Goal: Transaction & Acquisition: Book appointment/travel/reservation

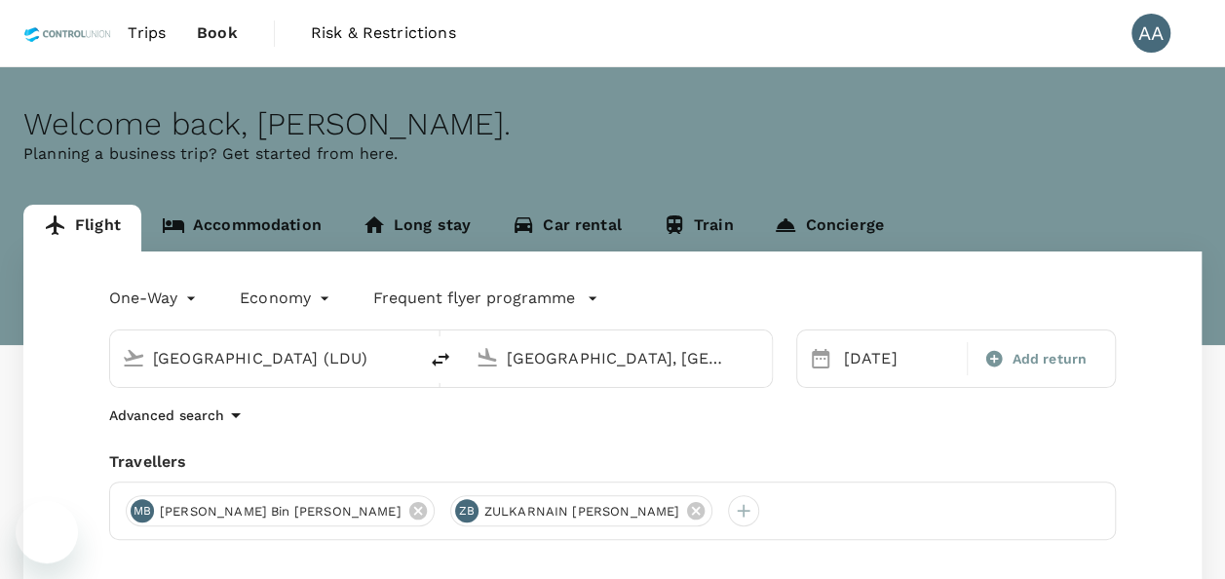
type input "[GEOGRAPHIC_DATA] (LDU)"
type input "[GEOGRAPHIC_DATA], [GEOGRAPHIC_DATA] (any)"
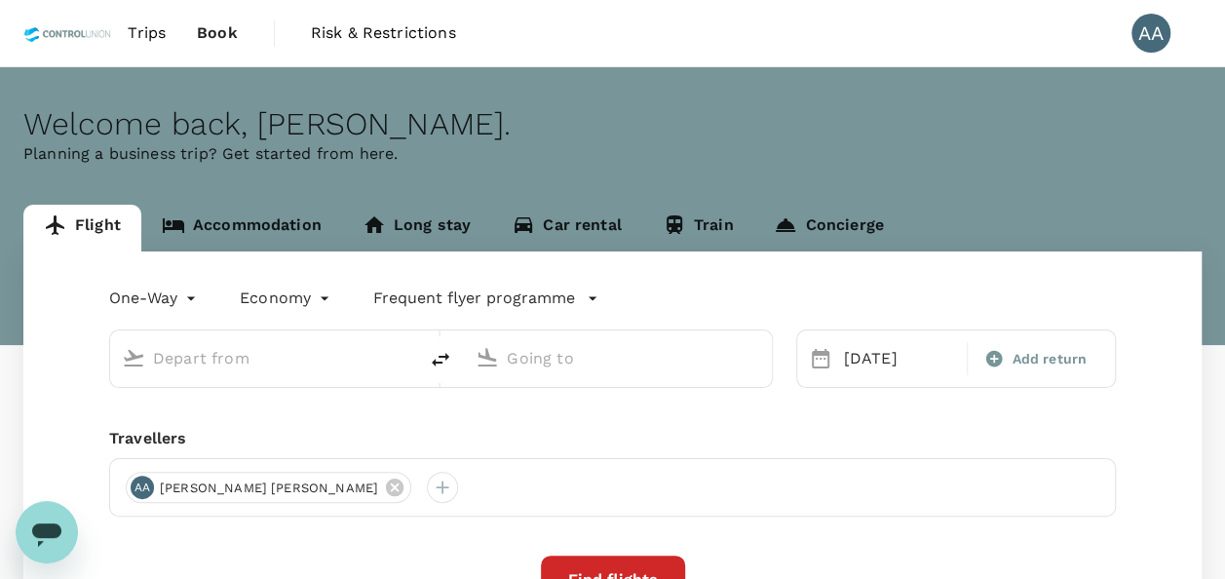
type input "[GEOGRAPHIC_DATA] (LDU)"
type input "[GEOGRAPHIC_DATA], [GEOGRAPHIC_DATA] (any)"
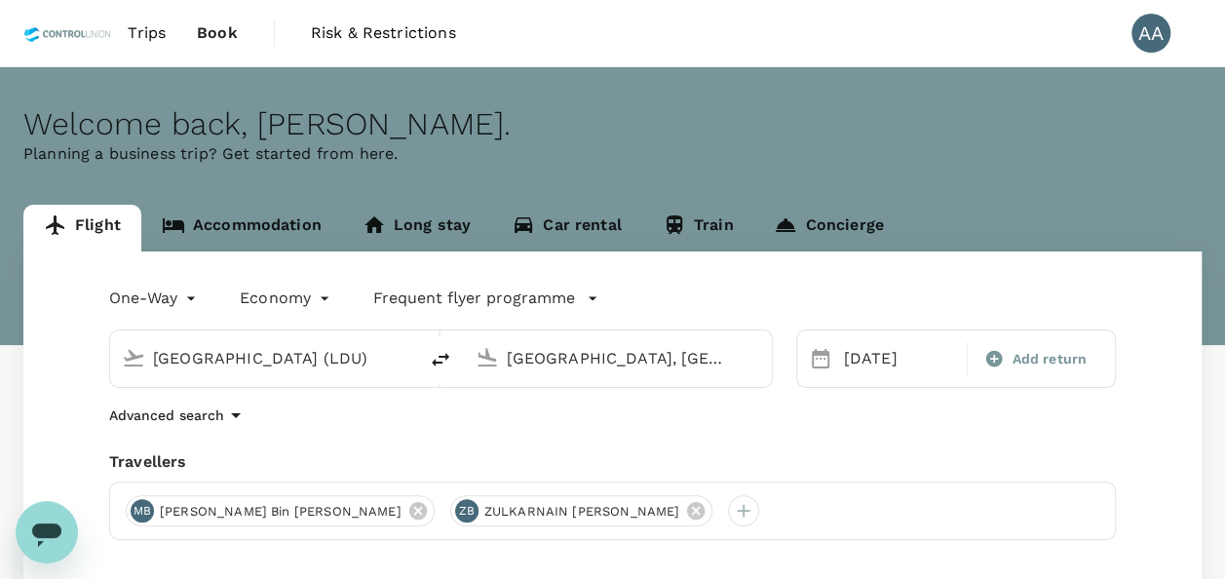
click at [194, 36] on link "Book" at bounding box center [217, 33] width 72 height 66
click at [164, 37] on span "Trips" at bounding box center [147, 32] width 38 height 23
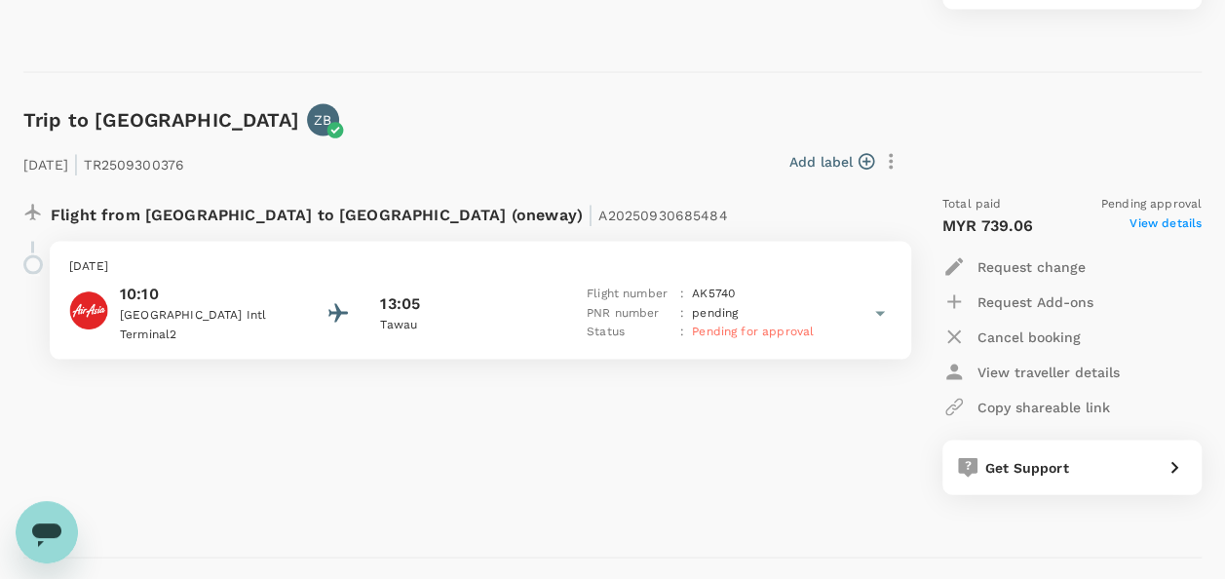
scroll to position [1950, 0]
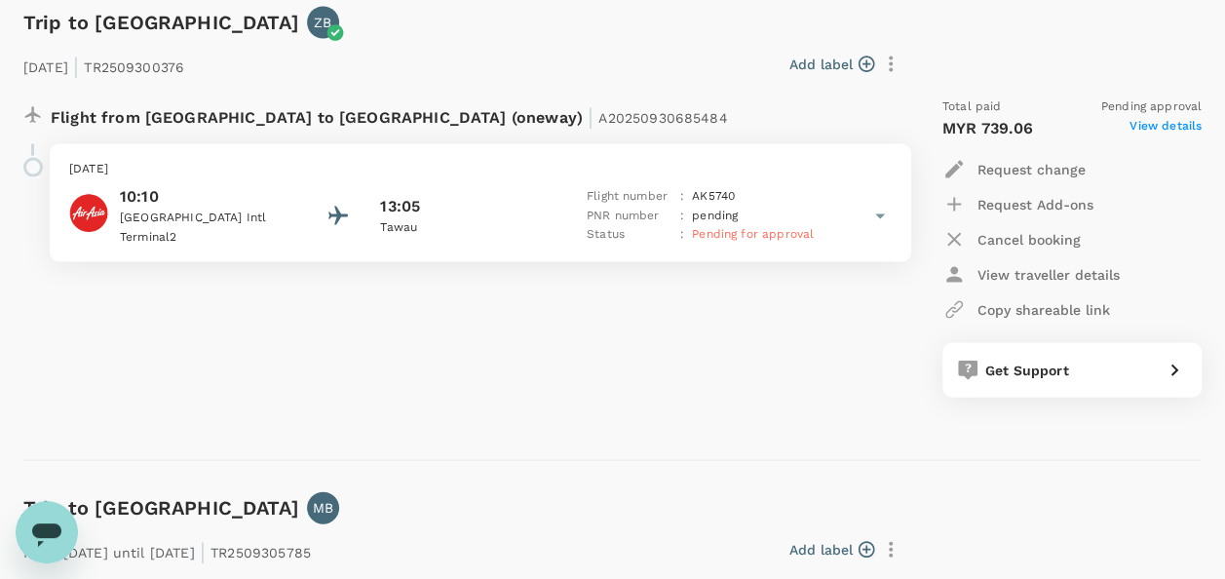
click at [407, 127] on p "Flight from Malaysia to Malaysia (oneway) | A20250930685484" at bounding box center [390, 114] width 678 height 35
click at [599, 119] on span "A20250930685484" at bounding box center [663, 118] width 129 height 16
drag, startPoint x: 394, startPoint y: 114, endPoint x: 534, endPoint y: 130, distance: 141.2
click at [542, 125] on div "Flight from Malaysia to Malaysia (oneway) | A20250930685484" at bounding box center [417, 114] width 733 height 35
copy span "A20250930685484"
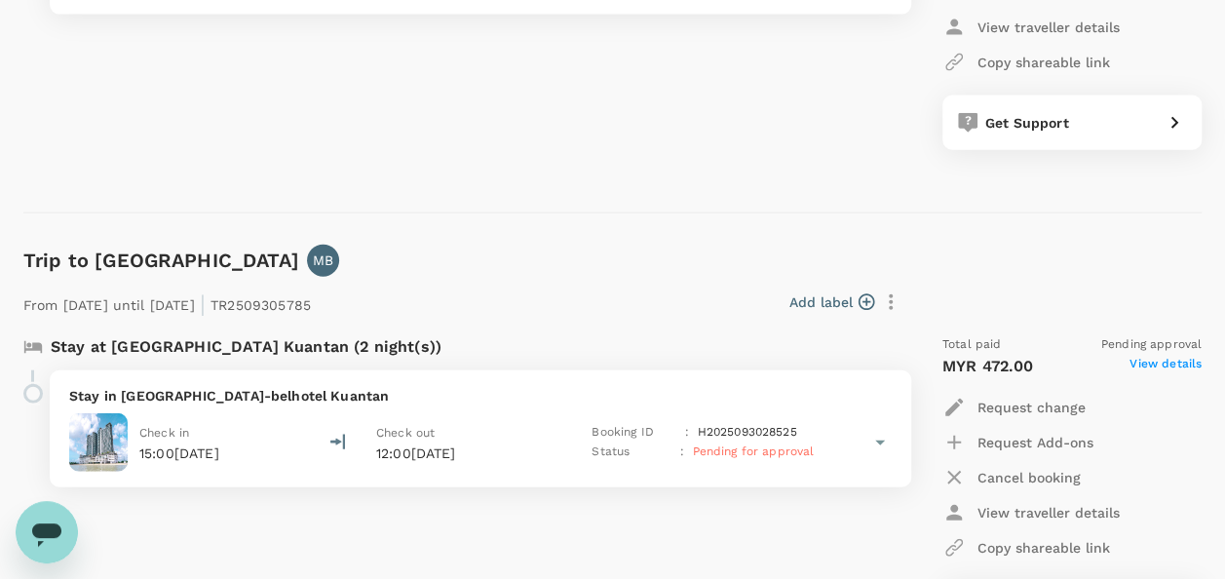
scroll to position [2242, 0]
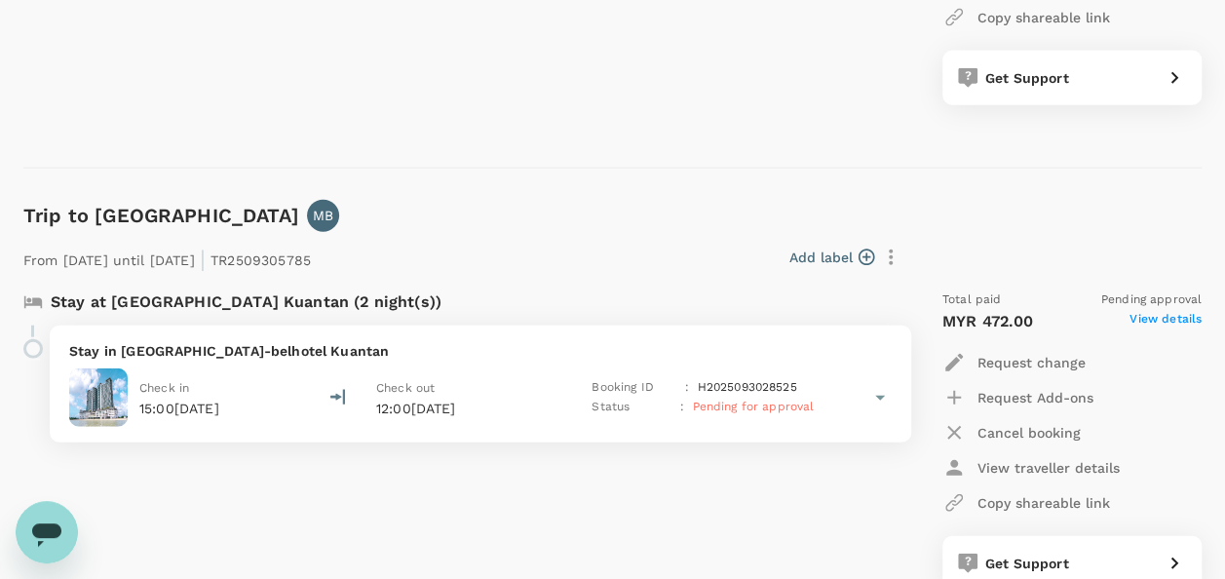
click at [329, 277] on div "Stay at [GEOGRAPHIC_DATA] Kuantan (2 night(s))" at bounding box center [456, 300] width 896 height 51
drag, startPoint x: 287, startPoint y: 257, endPoint x: 397, endPoint y: 267, distance: 110.6
click at [397, 267] on div "From 05 Oct 2025 until 07 Oct 2025 | TR2509305785 Add label" at bounding box center [462, 253] width 892 height 43
copy div "TR2509305785 Add label"
click at [693, 479] on div "Stay at Swiss-belhotel Kuantan (2 night(s)) Stay in Swiss-belhotel Kuantan Chec…" at bounding box center [456, 440] width 896 height 331
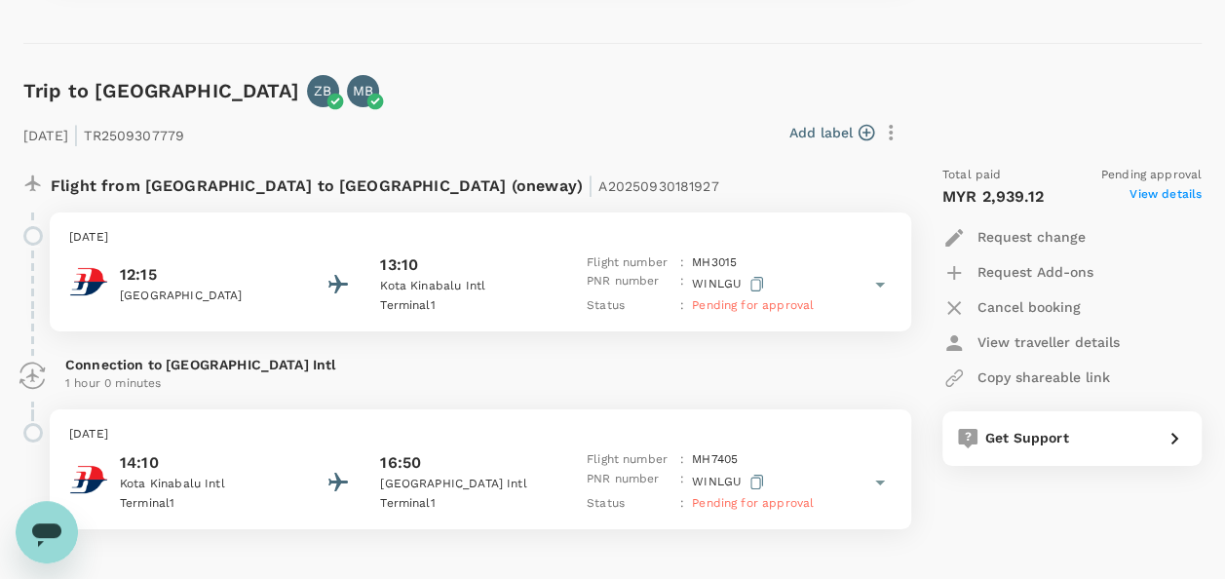
scroll to position [3607, 0]
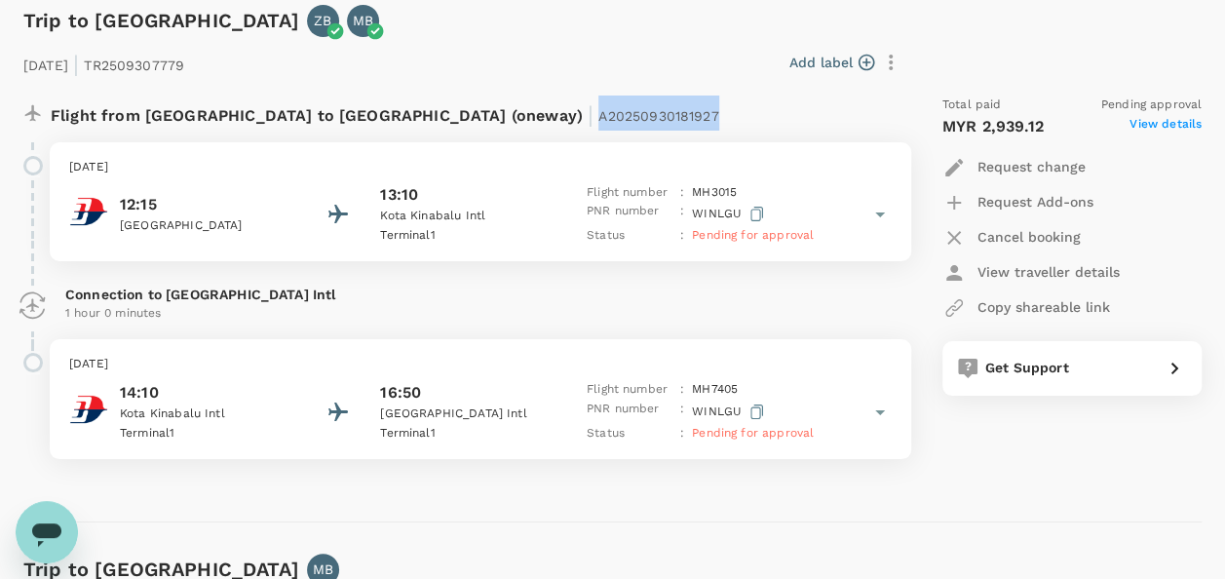
drag, startPoint x: 398, startPoint y: 111, endPoint x: 513, endPoint y: 123, distance: 115.6
click at [513, 123] on div "Flight from Malaysia to Malaysia (oneway) | A20250930181927" at bounding box center [417, 113] width 733 height 35
copy span "A20250930181927"
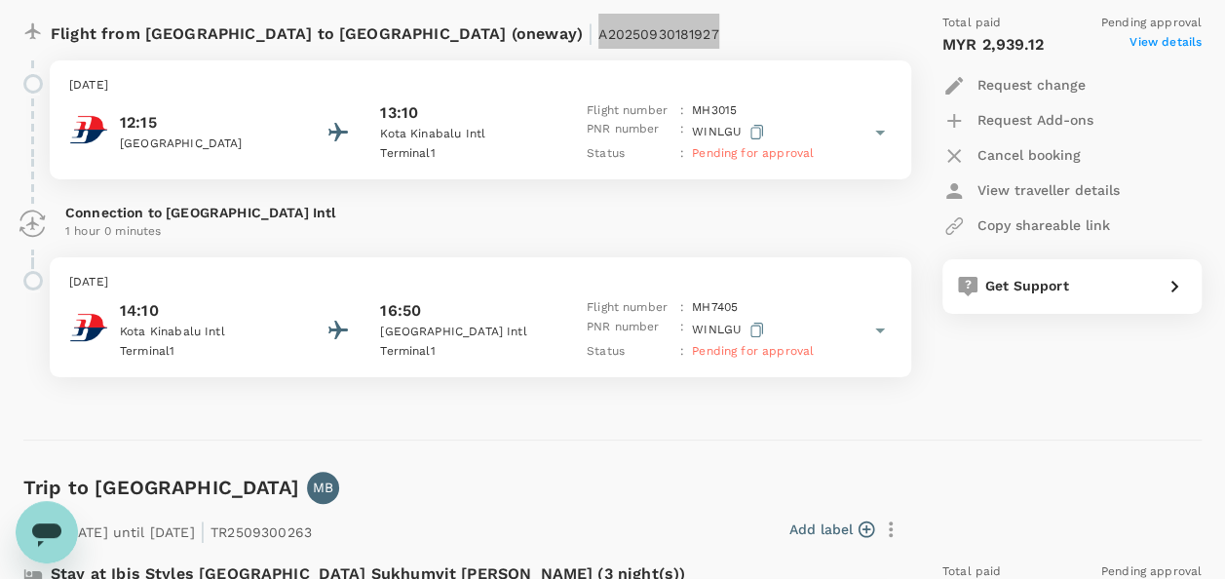
scroll to position [3676, 0]
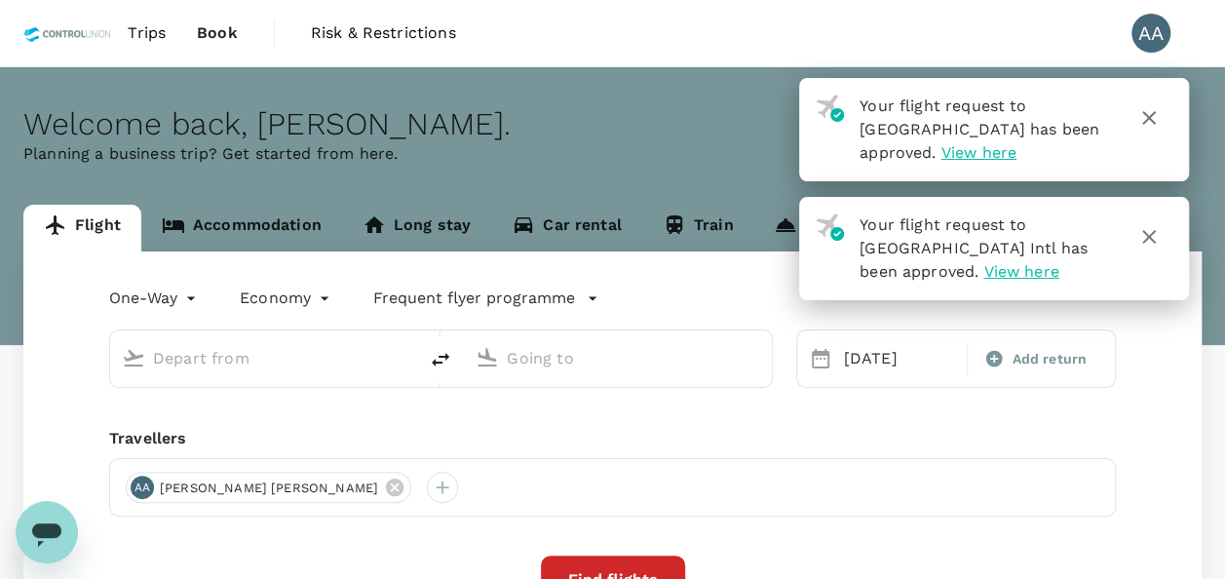
type input "[GEOGRAPHIC_DATA] (LDU)"
type input "[GEOGRAPHIC_DATA], [GEOGRAPHIC_DATA] (any)"
type input "[GEOGRAPHIC_DATA] (LDU)"
type input "[GEOGRAPHIC_DATA], [GEOGRAPHIC_DATA] (any)"
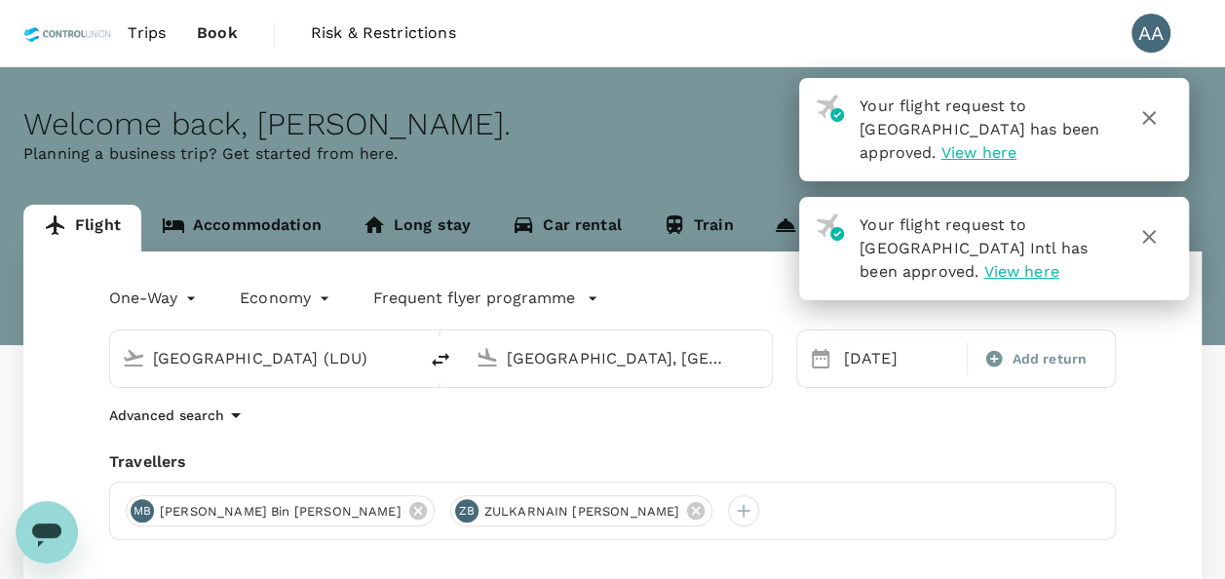
click at [242, 224] on link "Accommodation" at bounding box center [241, 228] width 201 height 47
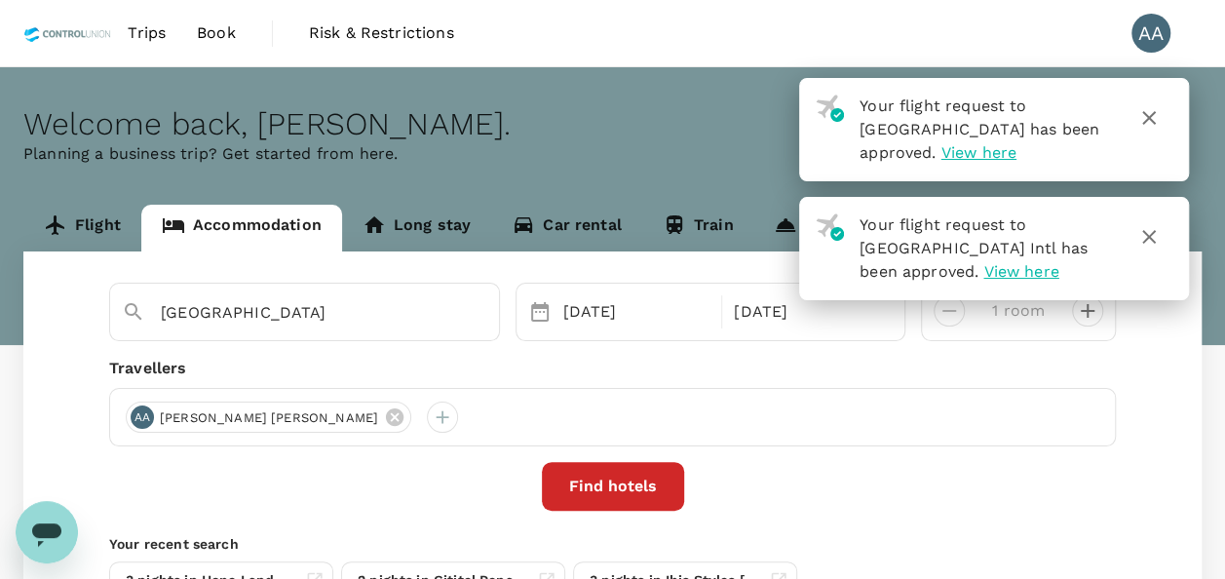
type input "Swiss-belhotel Kuantan"
click at [106, 222] on link "Flight" at bounding box center [82, 228] width 118 height 47
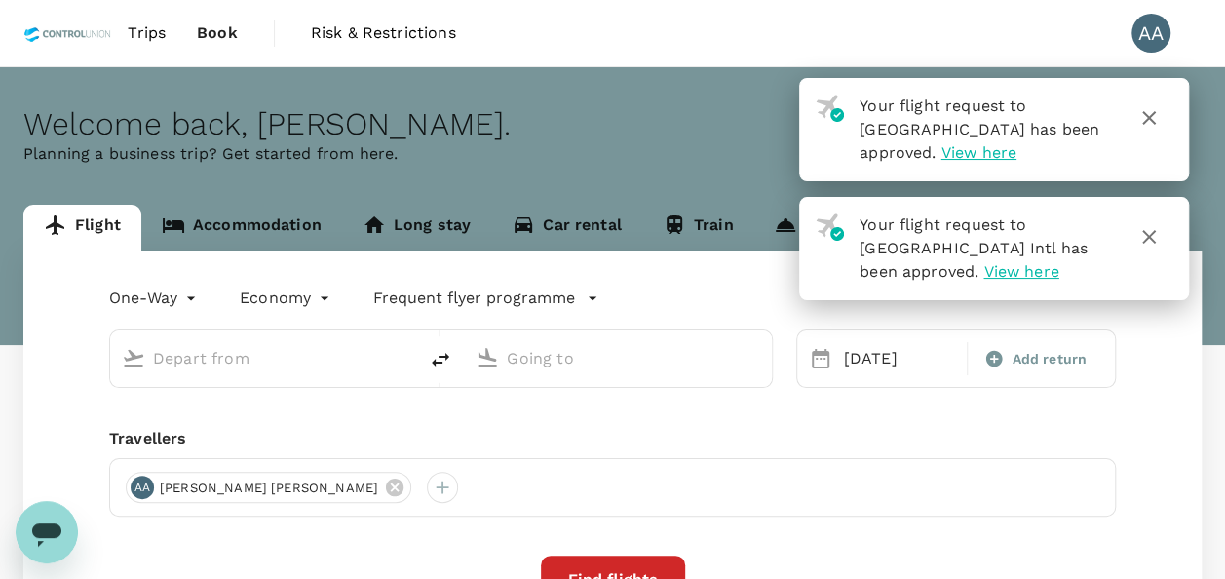
type input "[GEOGRAPHIC_DATA] (LDU)"
type input "[GEOGRAPHIC_DATA], [GEOGRAPHIC_DATA] (any)"
click at [144, 34] on span "Trips" at bounding box center [147, 32] width 38 height 23
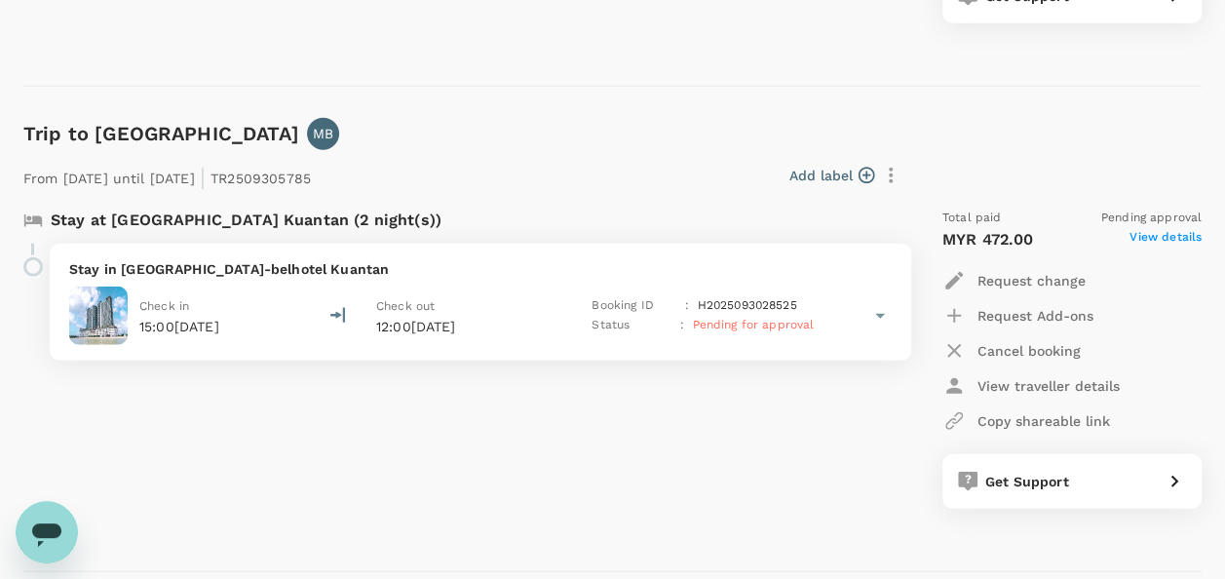
scroll to position [2340, 0]
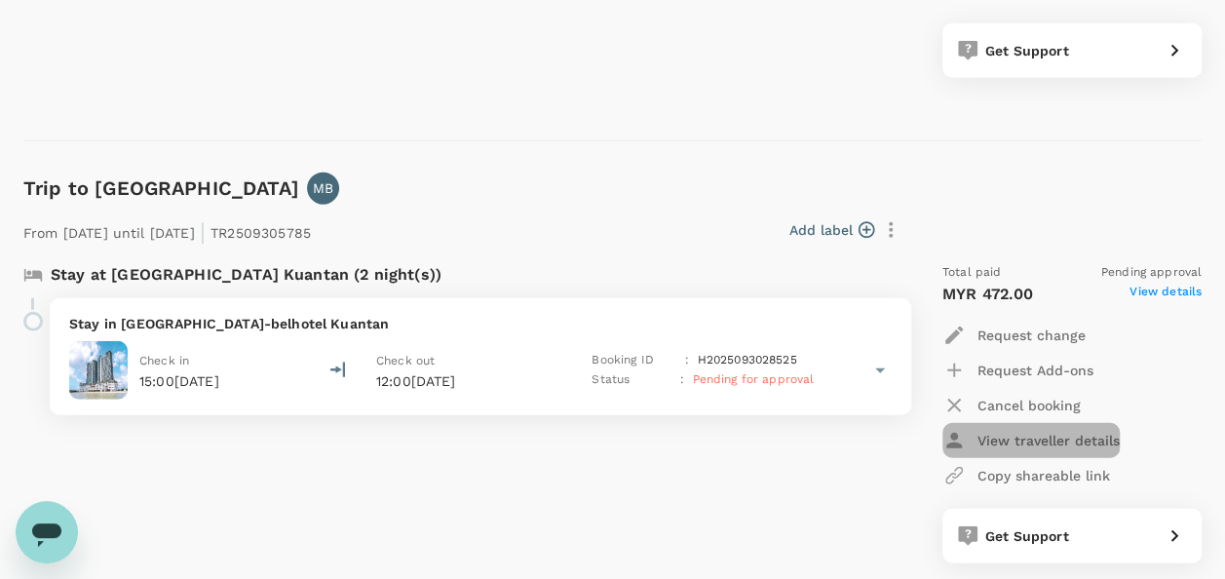
click at [1019, 442] on p "View traveller details" at bounding box center [1049, 440] width 142 height 19
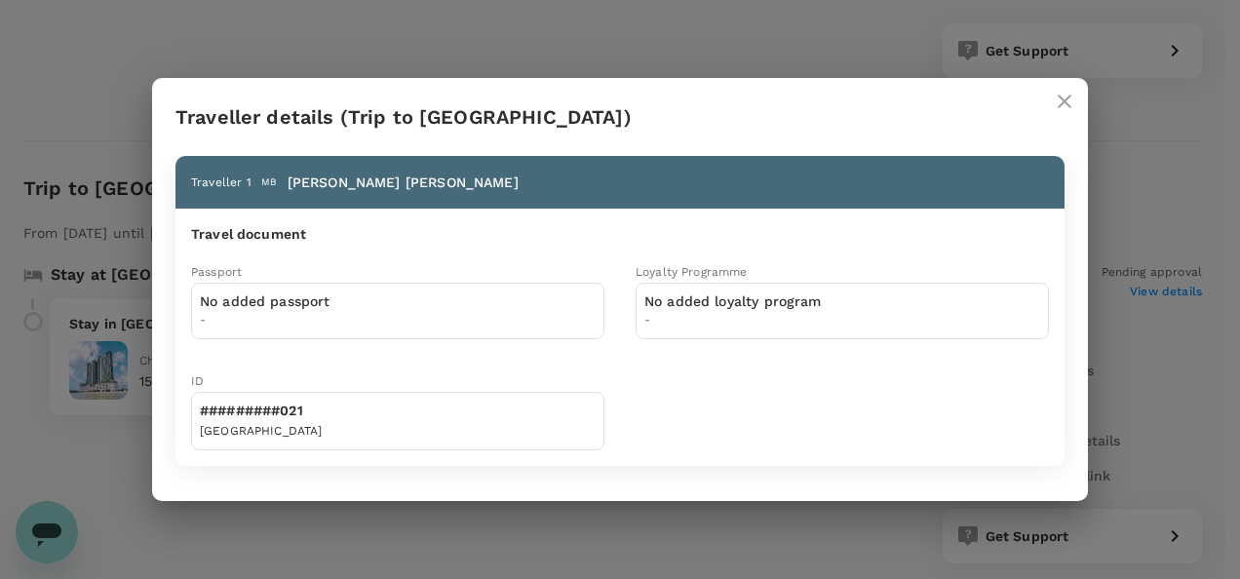
click at [1061, 109] on icon "close" at bounding box center [1064, 101] width 23 height 23
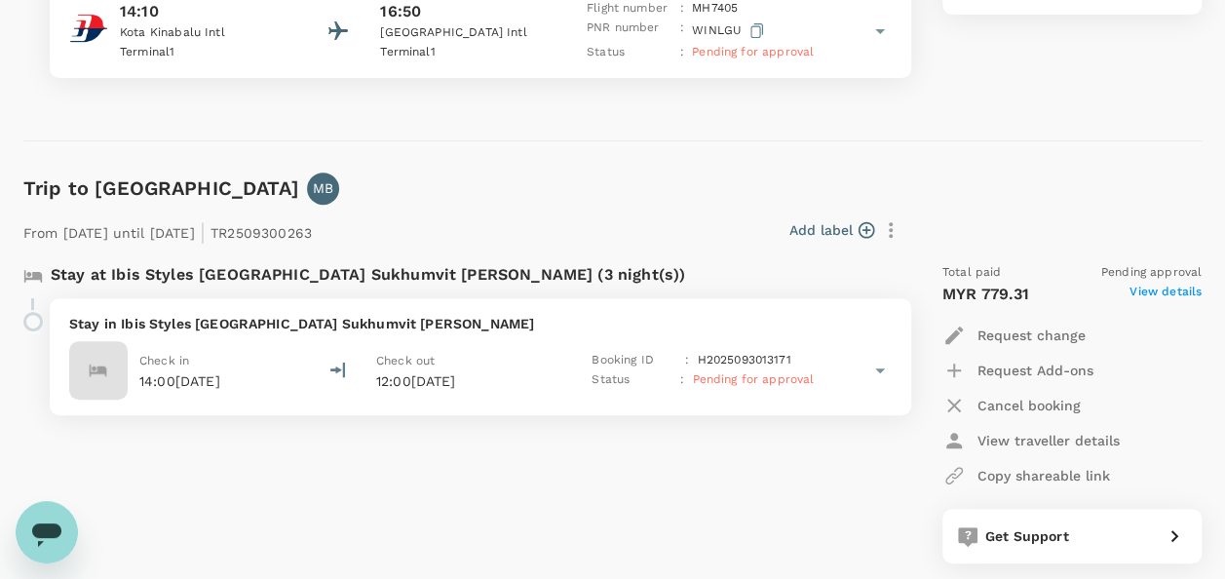
scroll to position [3997, 0]
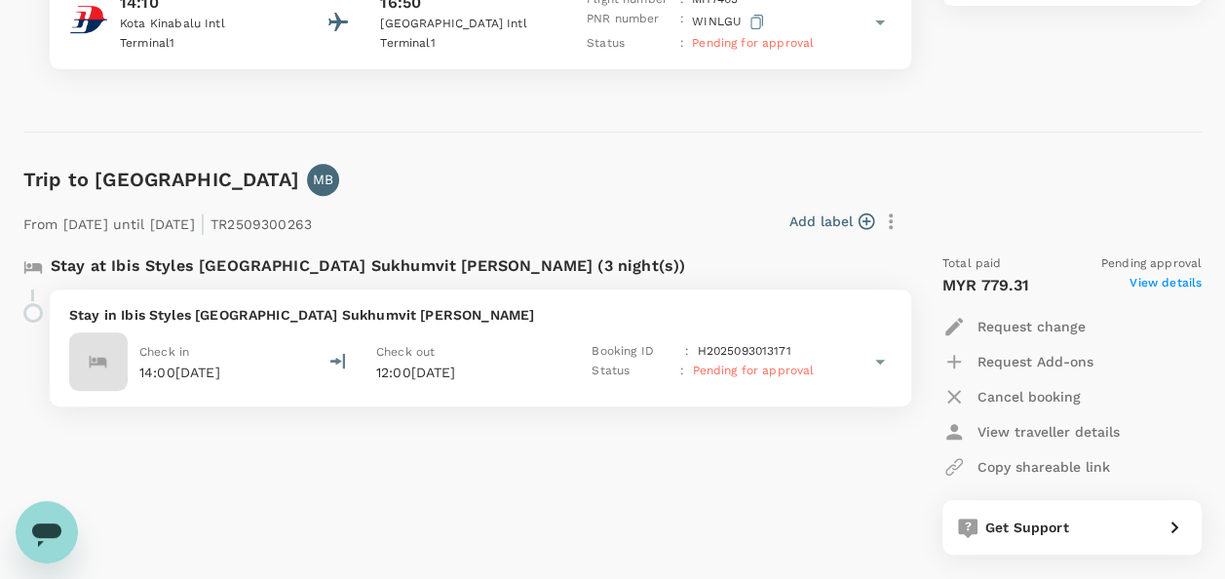
click at [1166, 281] on span "View details" at bounding box center [1166, 285] width 72 height 23
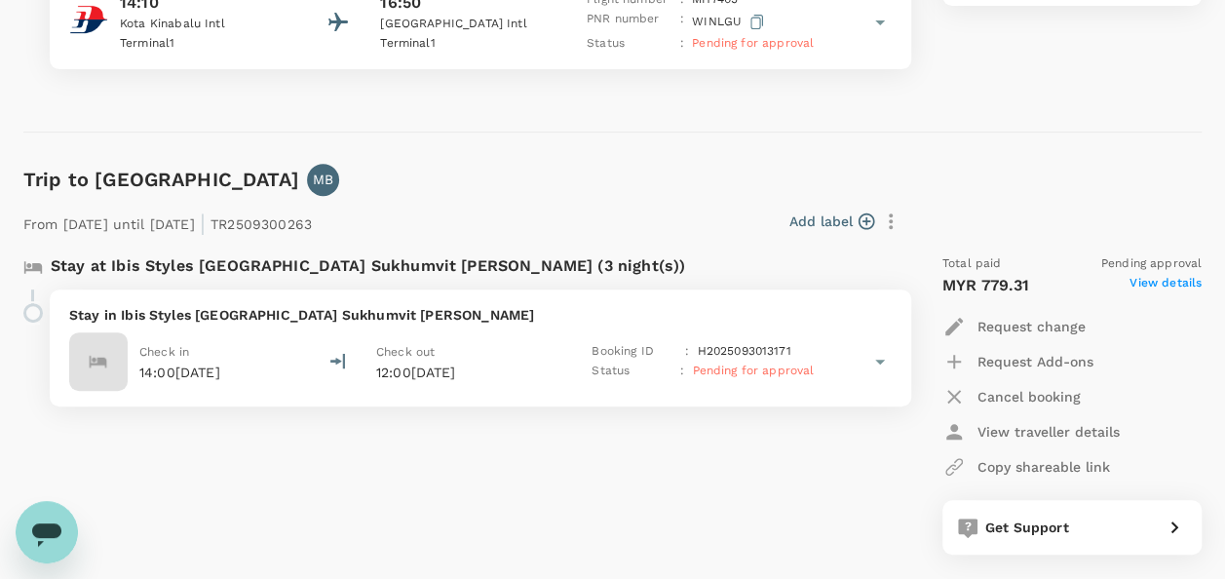
click at [883, 365] on icon at bounding box center [880, 361] width 23 height 23
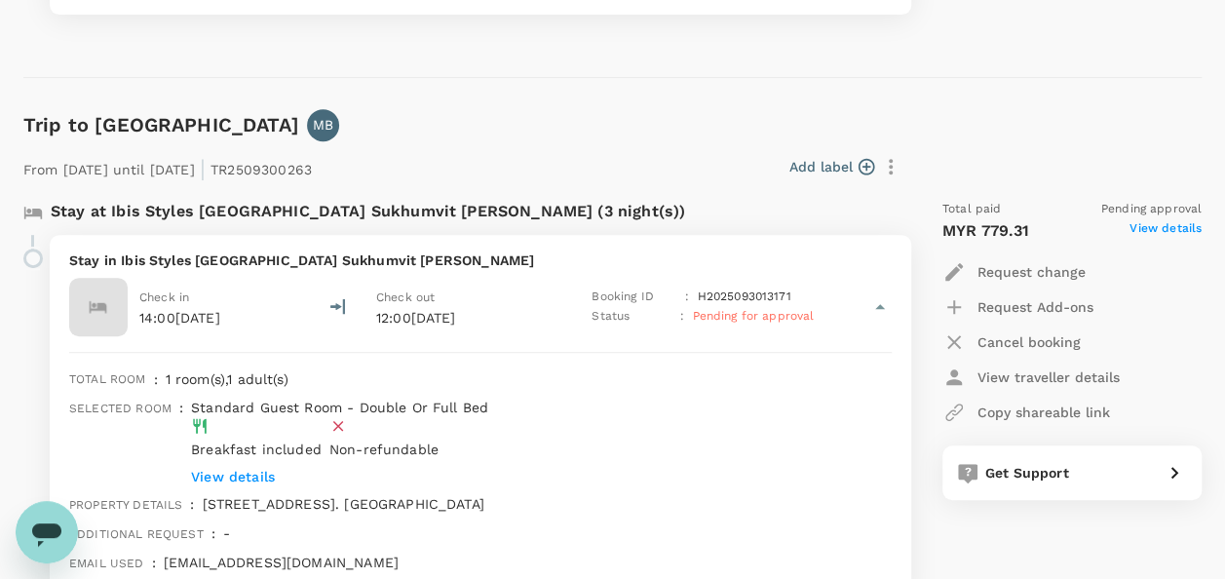
scroll to position [4094, 0]
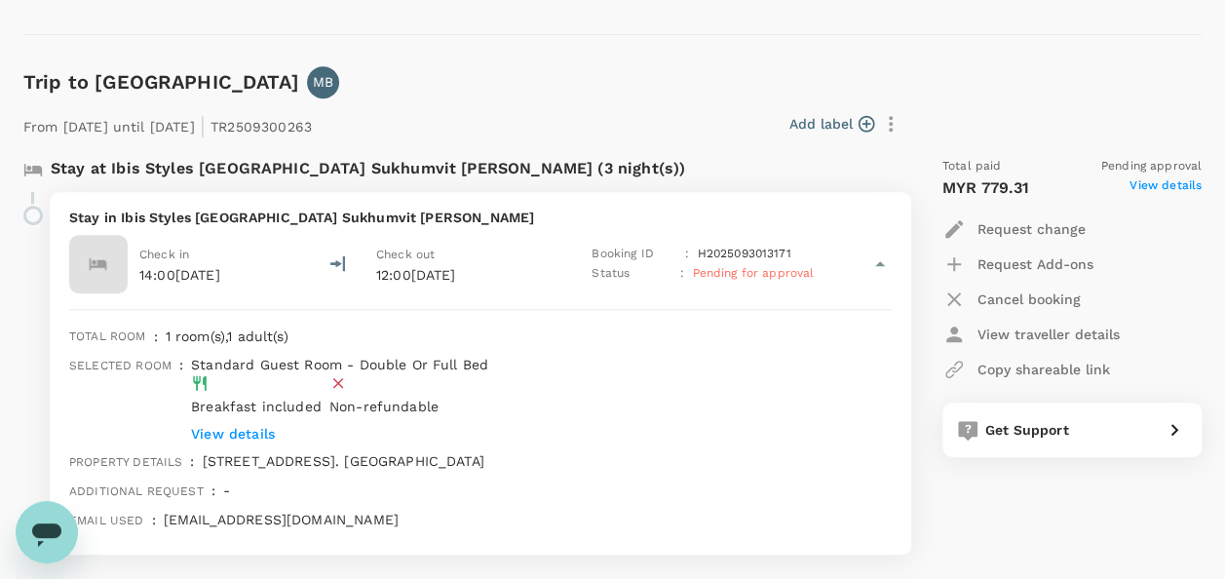
click at [873, 175] on div "Stay at Ibis Styles [GEOGRAPHIC_DATA] Sukhumvit [PERSON_NAME] (3 night(s))" at bounding box center [463, 168] width 880 height 23
click at [166, 158] on p "Stay at Ibis Styles [GEOGRAPHIC_DATA] Sukhumvit [PERSON_NAME] (3 night(s))" at bounding box center [368, 168] width 635 height 23
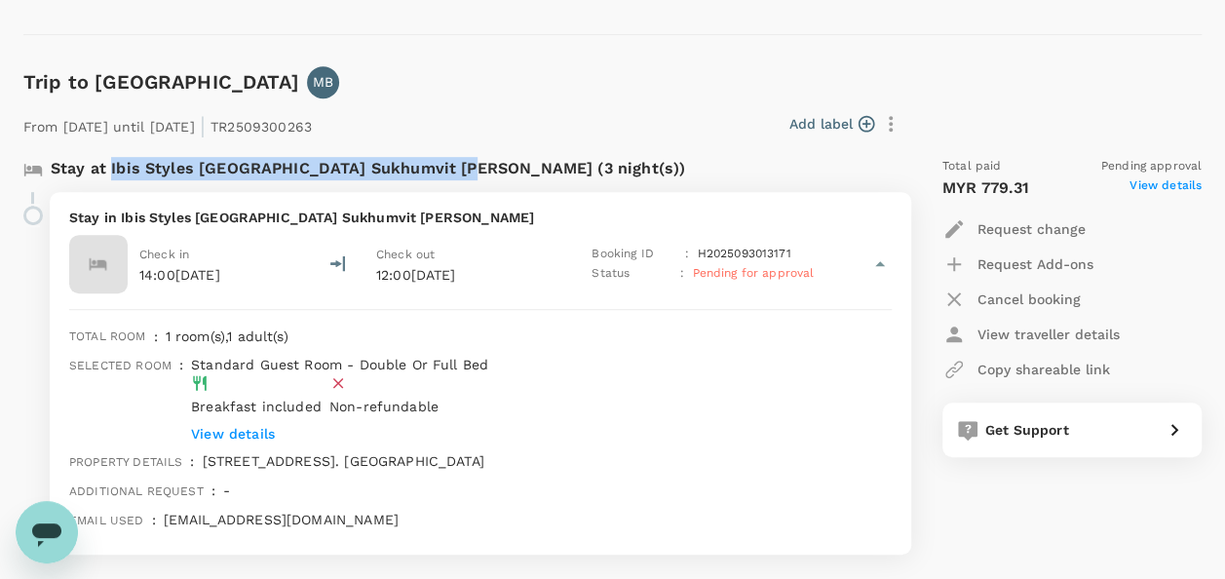
drag, startPoint x: 108, startPoint y: 171, endPoint x: 461, endPoint y: 185, distance: 353.2
click at [461, 185] on div "Stay at Ibis Styles [GEOGRAPHIC_DATA] Sukhumvit [PERSON_NAME] (3 night(s))" at bounding box center [463, 174] width 880 height 35
copy p "Ibis Styles [GEOGRAPHIC_DATA] Sukhumvit Phra Khanong"
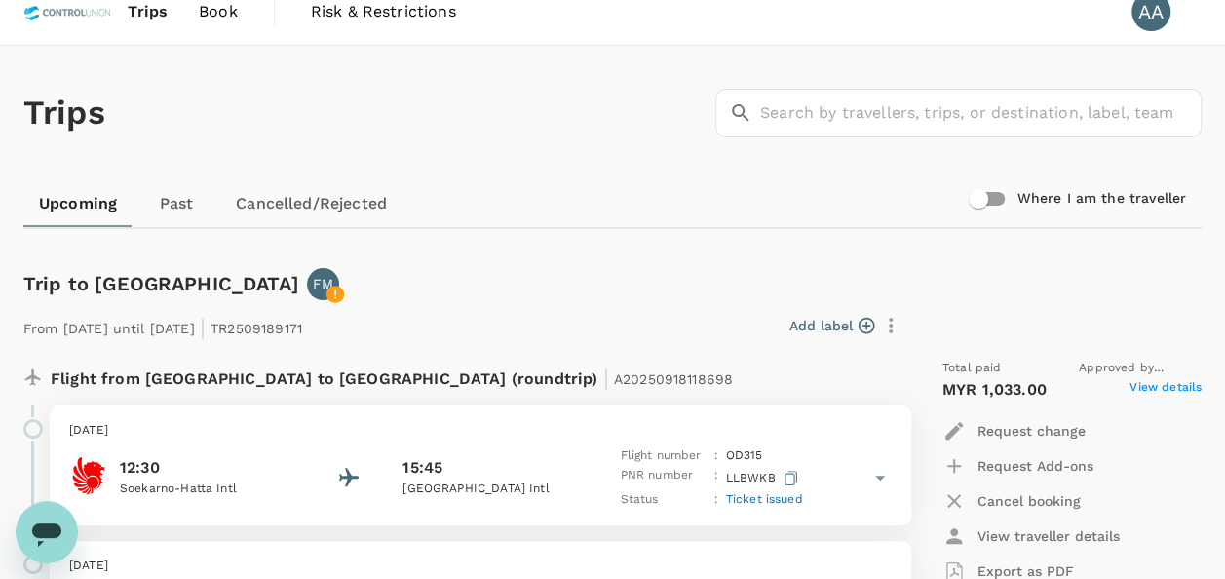
scroll to position [0, 0]
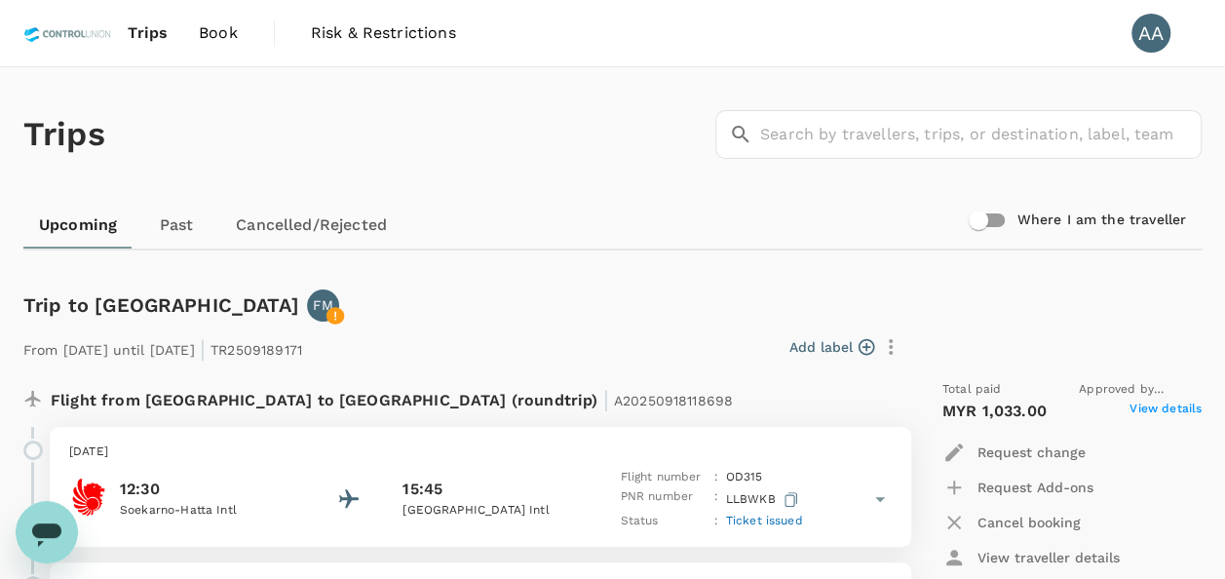
click at [205, 27] on span "Book" at bounding box center [218, 32] width 39 height 23
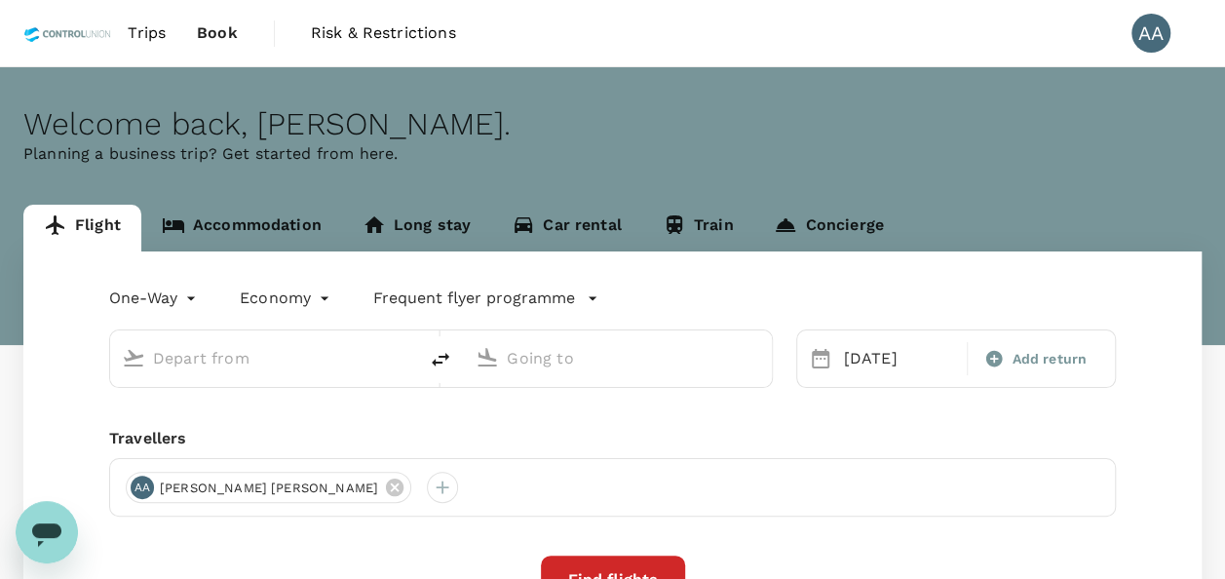
type input "Lahad Datu Airport (LDU)"
type input "Kuala Lumpur, Malaysia (any)"
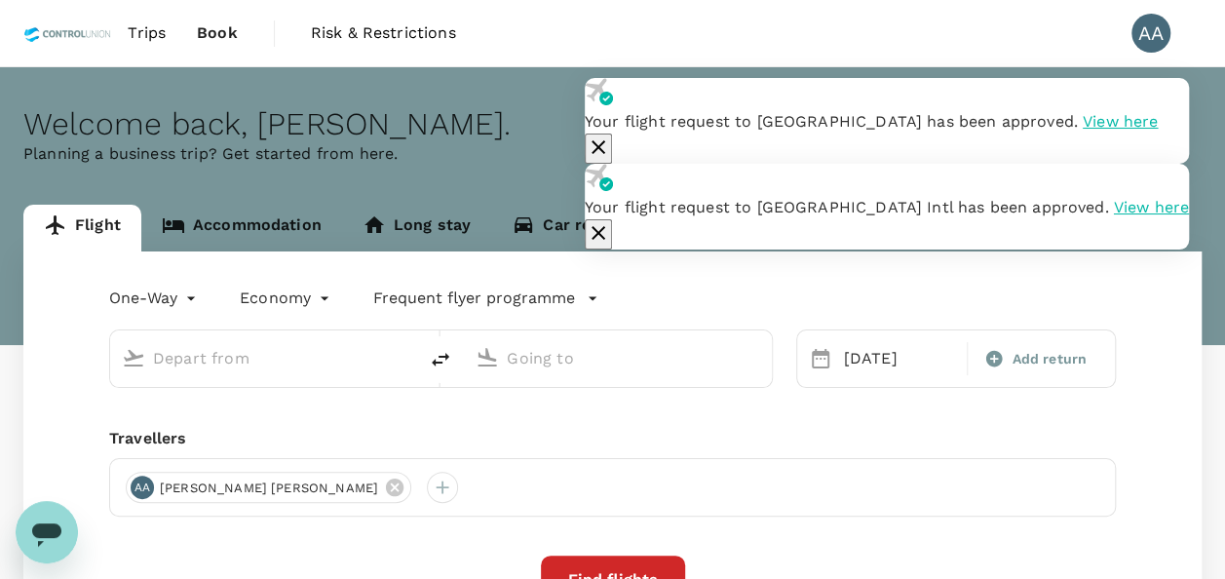
type input "Lahad Datu Airport (LDU)"
type input "Kuala Lumpur, Malaysia (any)"
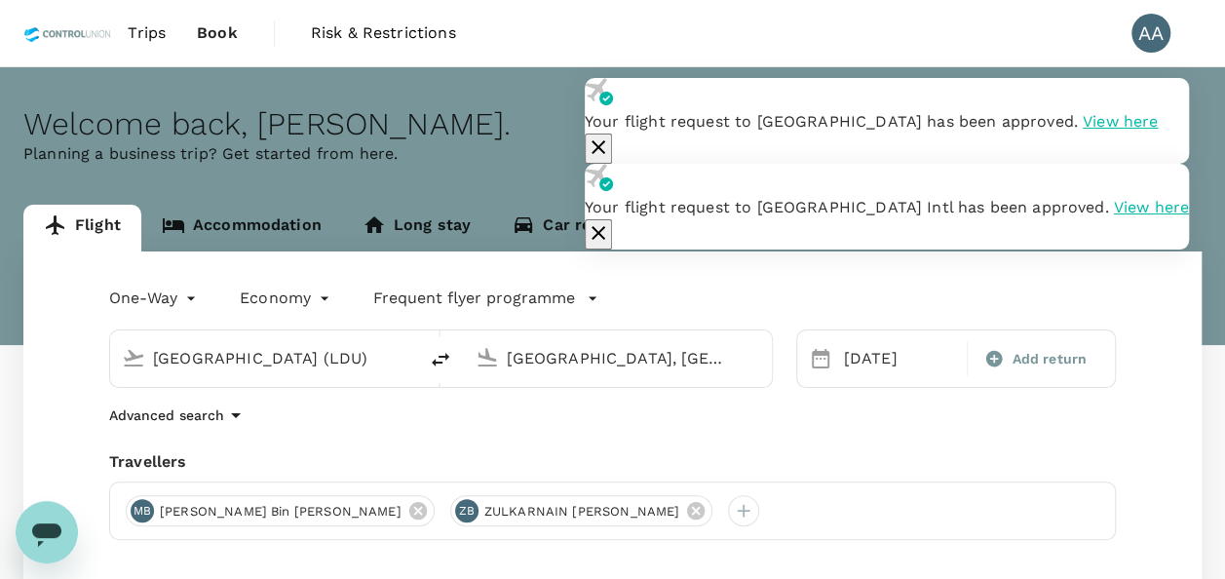
click at [610, 221] on icon "button" at bounding box center [598, 232] width 23 height 23
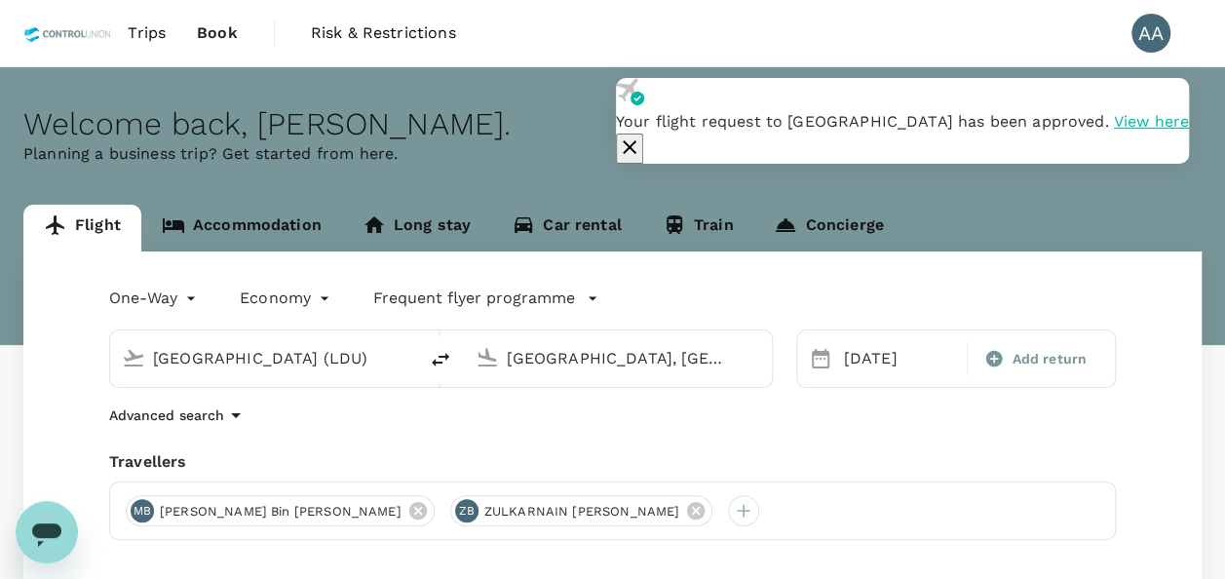
click at [641, 136] on icon "button" at bounding box center [629, 147] width 23 height 23
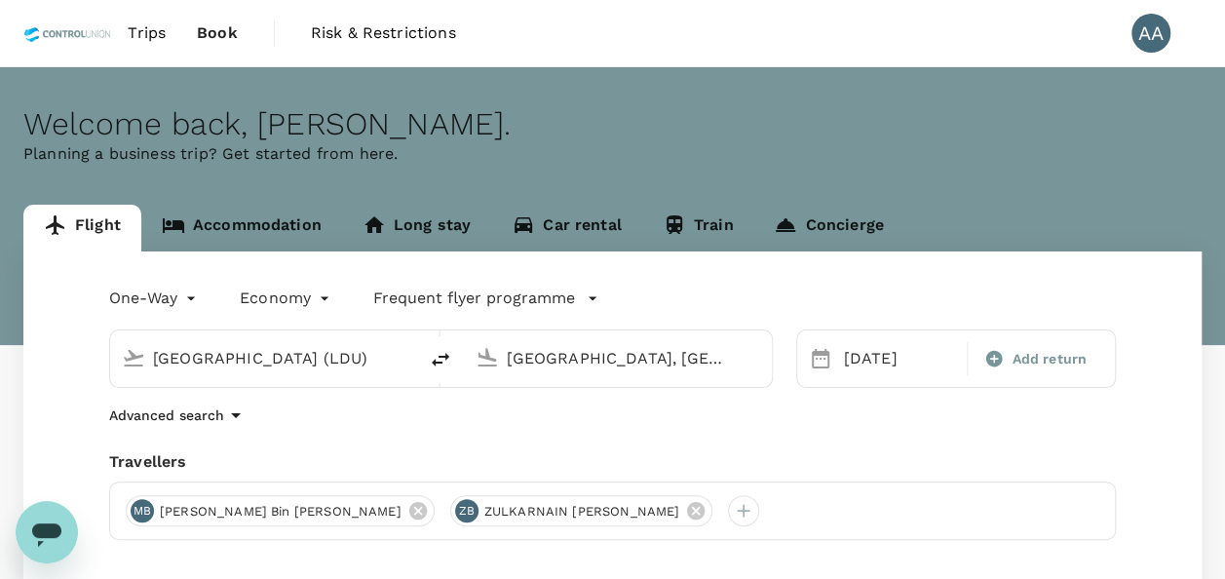
click at [287, 220] on link "Accommodation" at bounding box center [241, 228] width 201 height 47
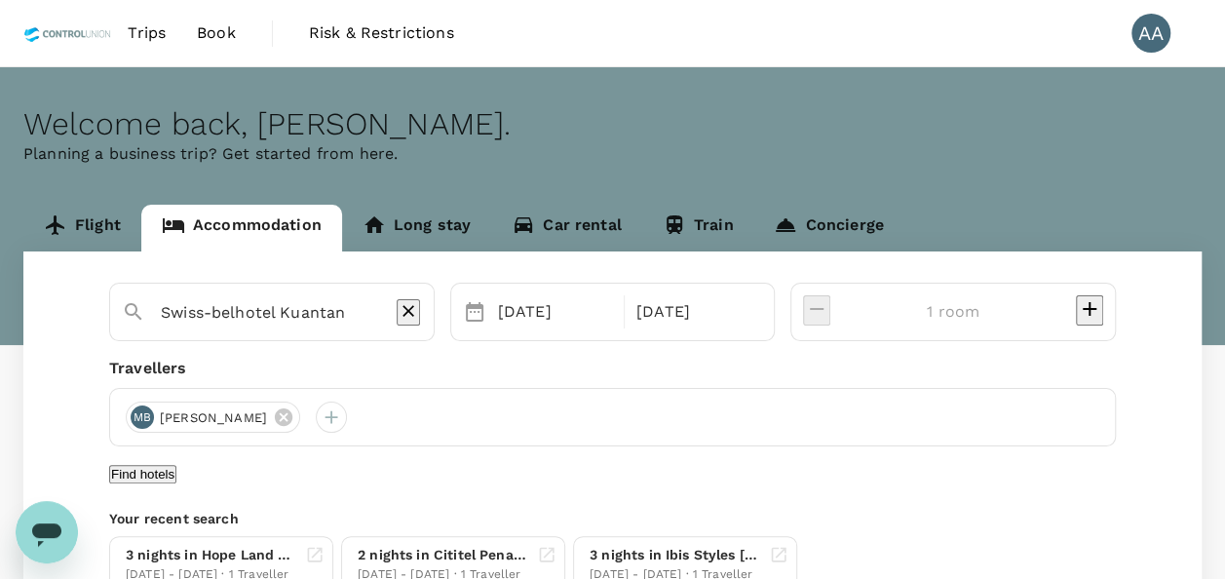
click at [364, 311] on input "Swiss-belhotel Kuantan" at bounding box center [264, 312] width 207 height 30
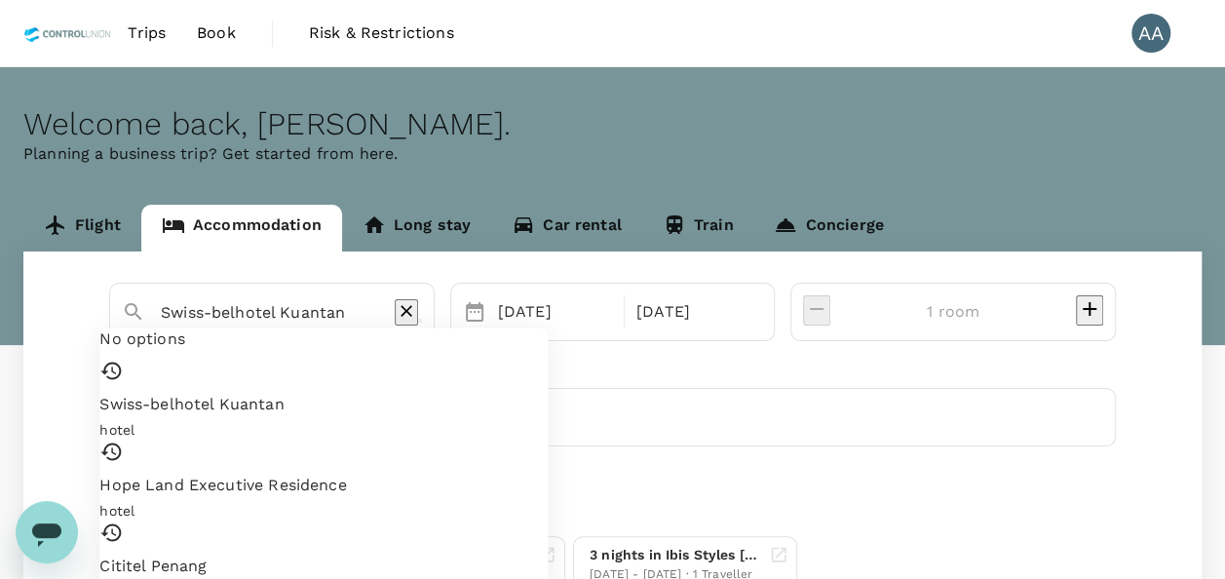
paste input "Ibis Styles [GEOGRAPHIC_DATA] Sukhumvit Phra Khanong"
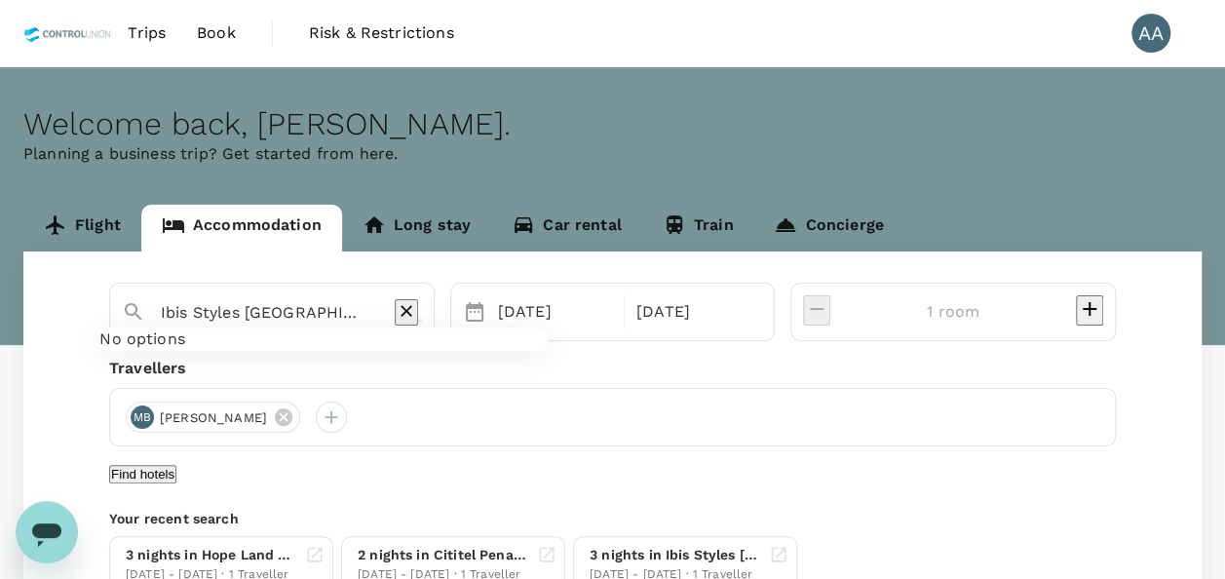
scroll to position [0, 82]
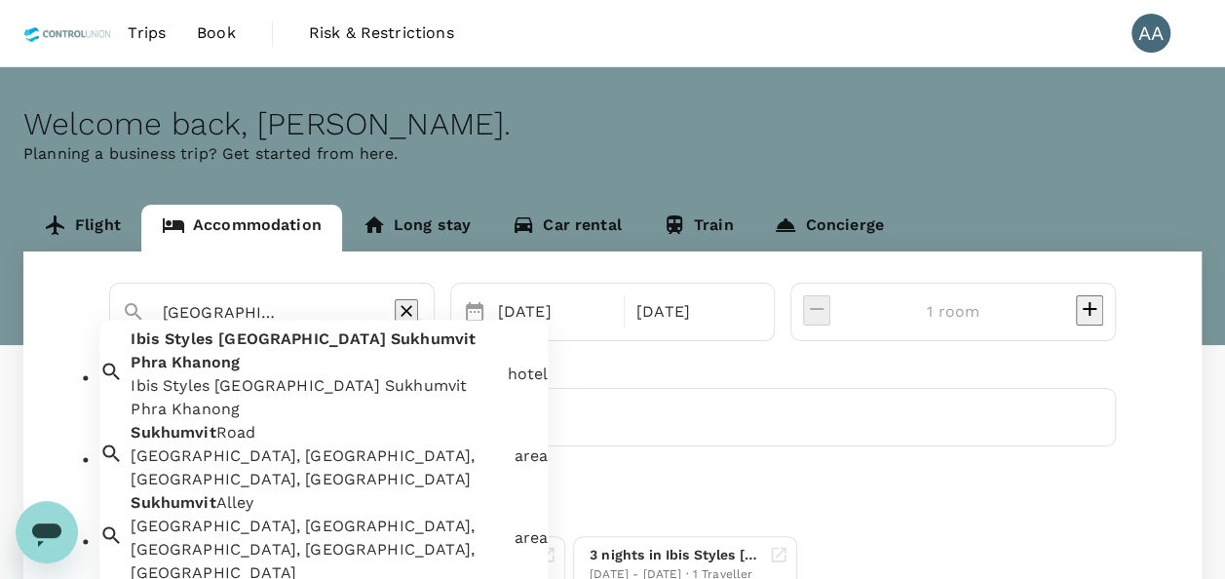
click at [335, 372] on div "Ibis Styles Bangkok Sukhumvit Phra Khanong Ibis Styles Bangkok Sukhumvit Phra K…" at bounding box center [311, 371] width 376 height 101
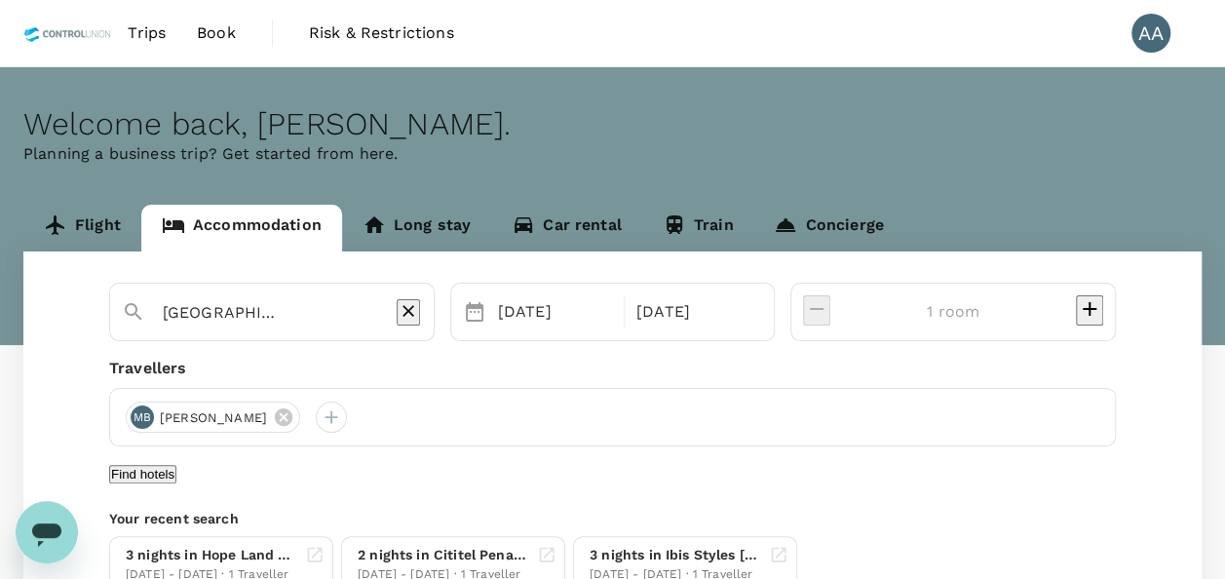
type input "Ibis Styles [GEOGRAPHIC_DATA] Sukhumvit Phra Khanong"
click at [605, 308] on div "05 Oct" at bounding box center [555, 311] width 130 height 39
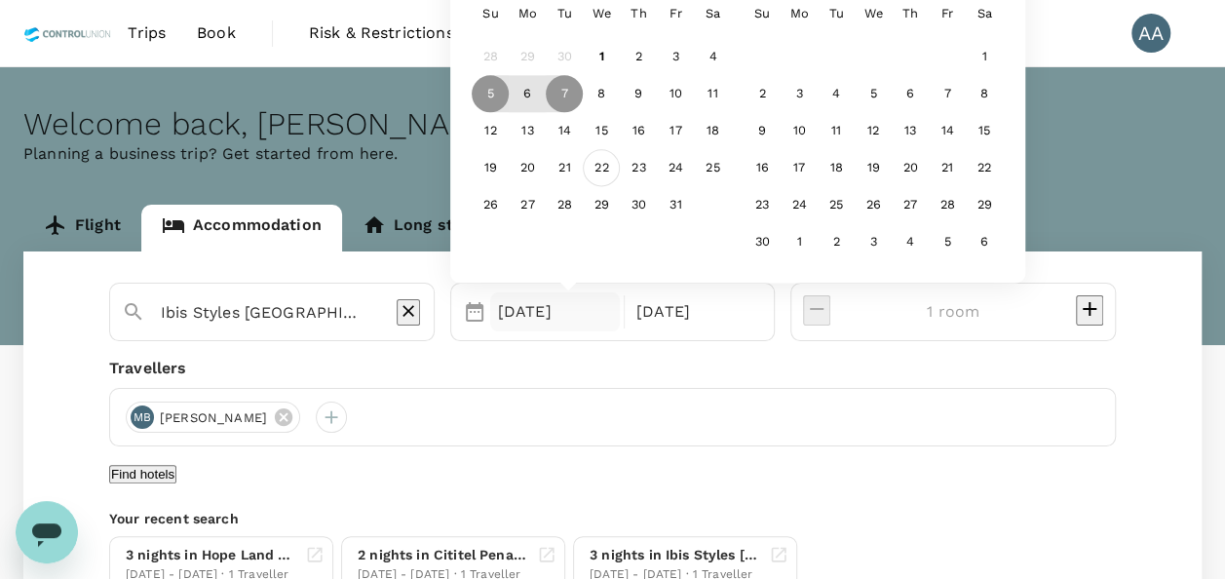
click at [620, 164] on div "22" at bounding box center [601, 168] width 37 height 37
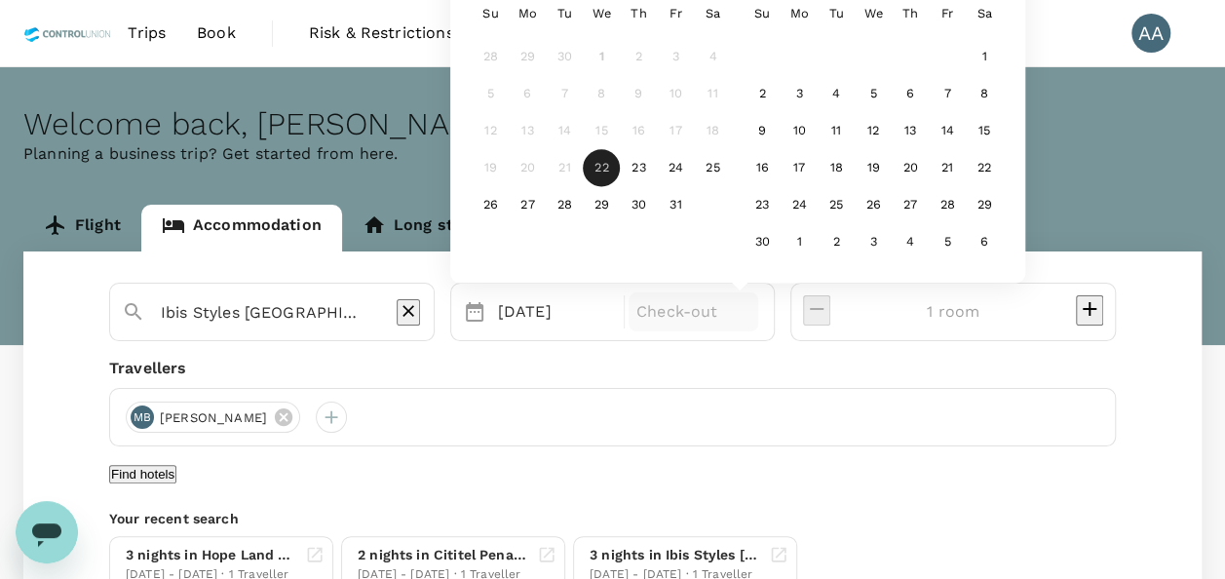
click at [751, 318] on p "Check-out" at bounding box center [694, 311] width 114 height 23
click at [731, 171] on div "25" at bounding box center [712, 168] width 37 height 37
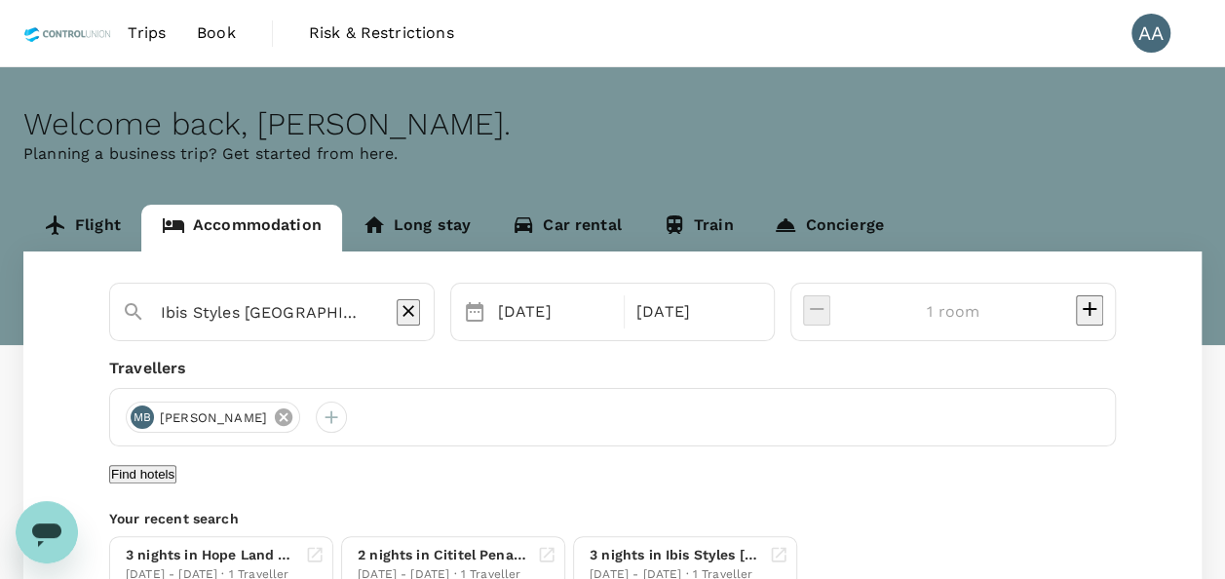
click at [294, 417] on icon at bounding box center [283, 417] width 21 height 21
click at [138, 410] on div at bounding box center [141, 417] width 31 height 31
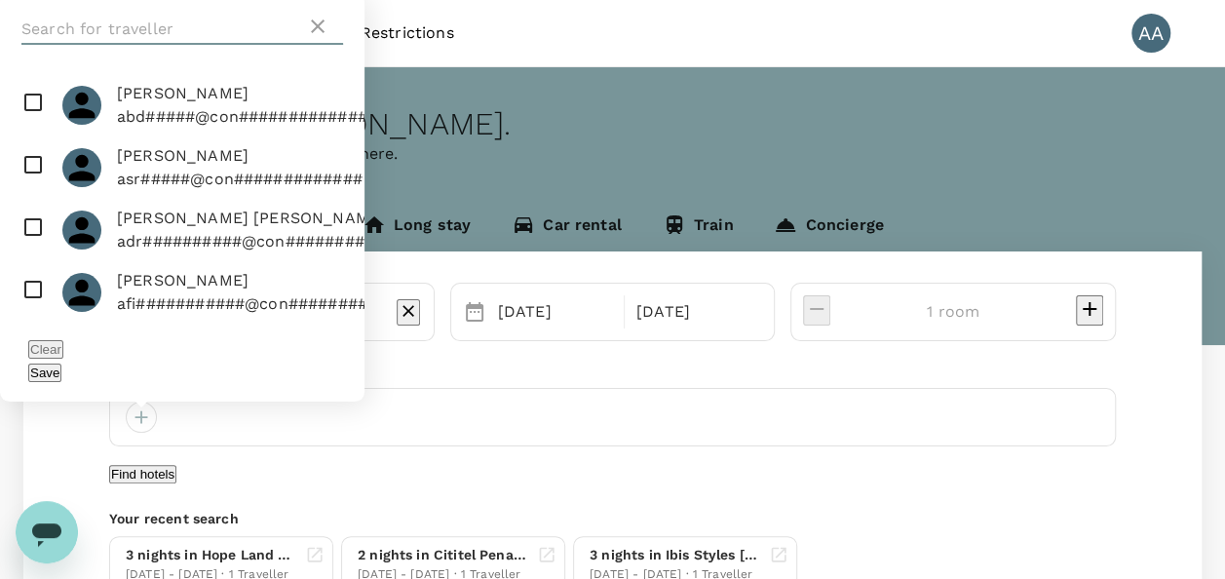
click at [154, 45] on input "text" at bounding box center [163, 29] width 285 height 31
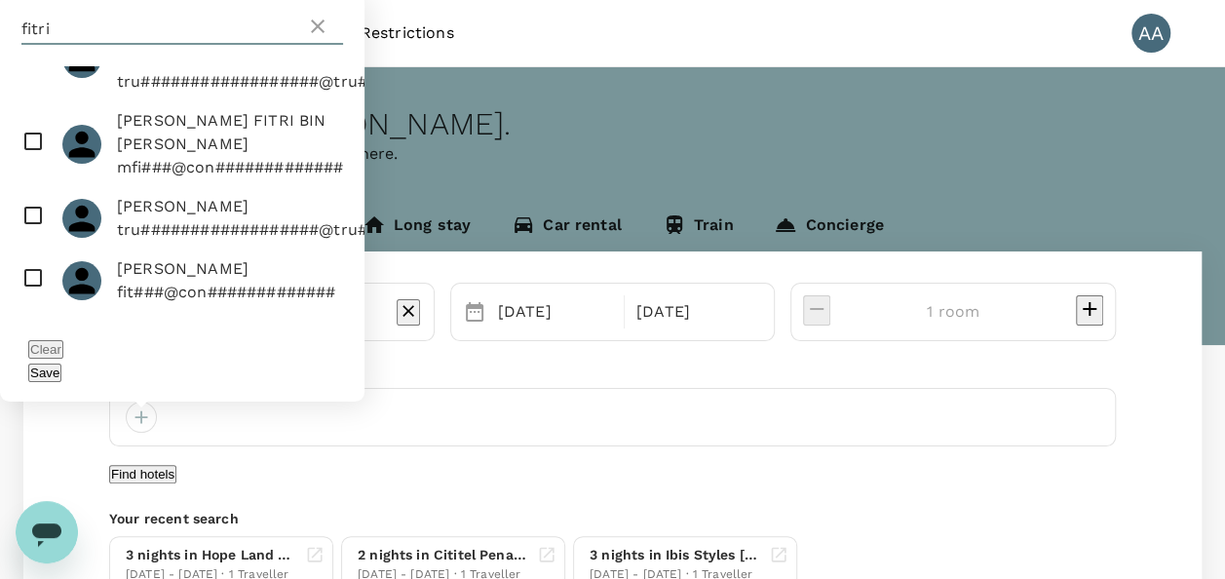
scroll to position [113, 0]
type input "fitri"
click at [31, 187] on input "checkbox" at bounding box center [182, 218] width 365 height 62
checkbox input "true"
click at [312, 363] on div "Save" at bounding box center [182, 372] width 308 height 23
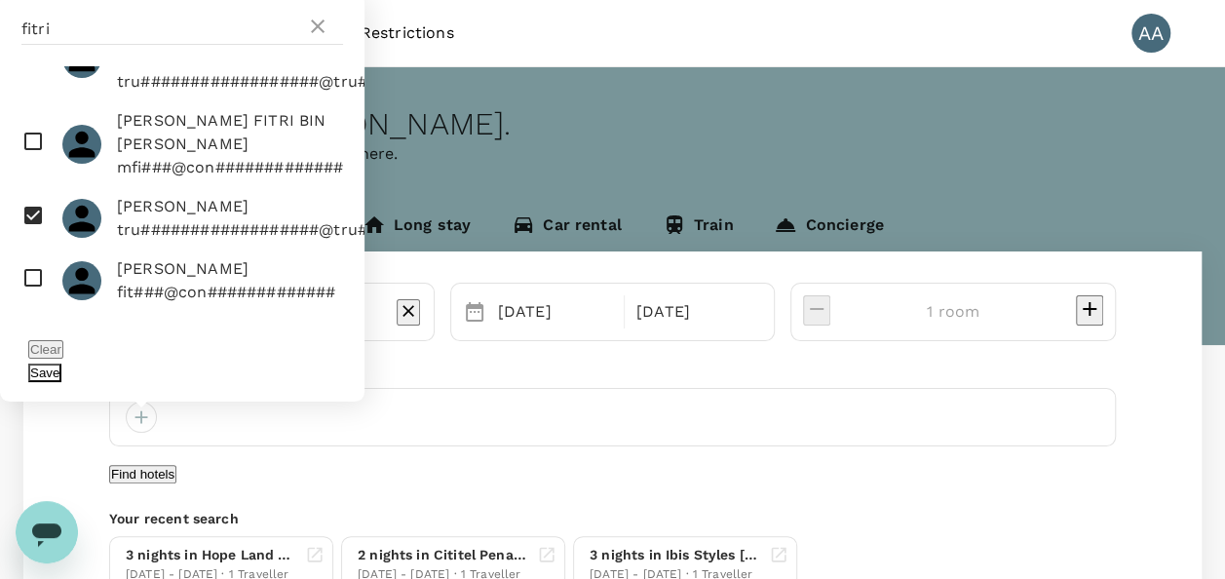
click at [61, 373] on button "Save" at bounding box center [44, 373] width 33 height 19
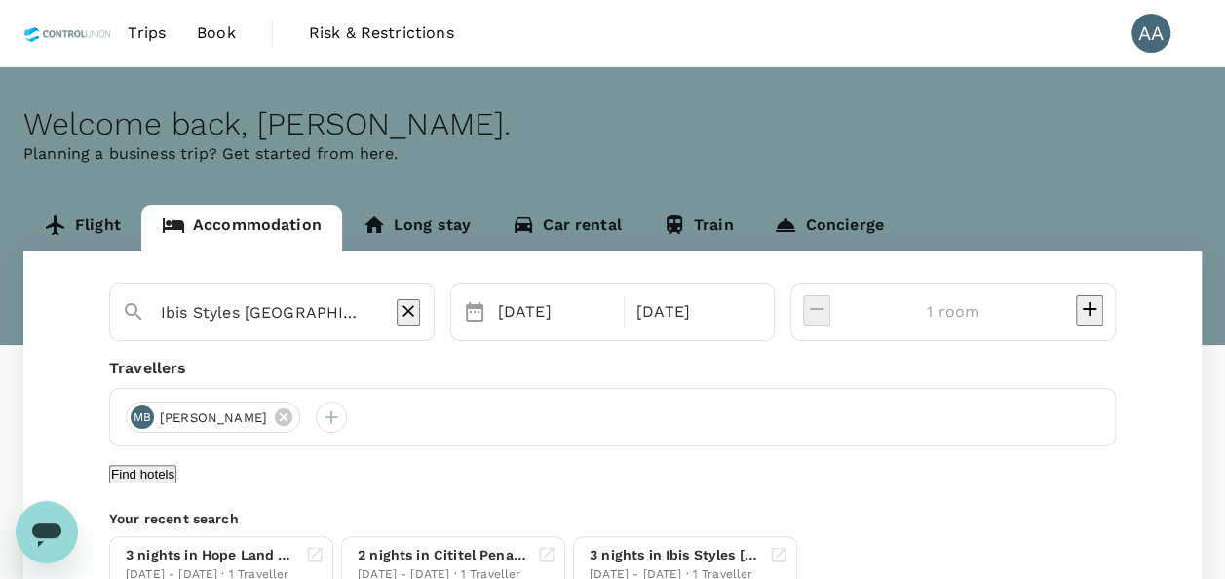
click at [176, 480] on button "Find hotels" at bounding box center [142, 474] width 67 height 19
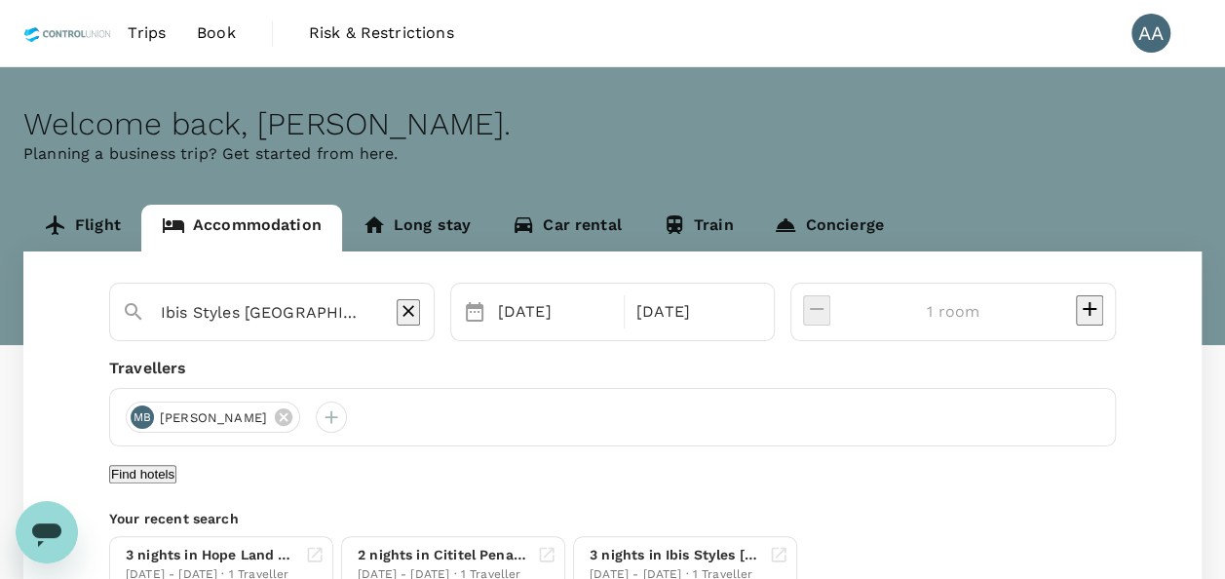
scroll to position [56, 0]
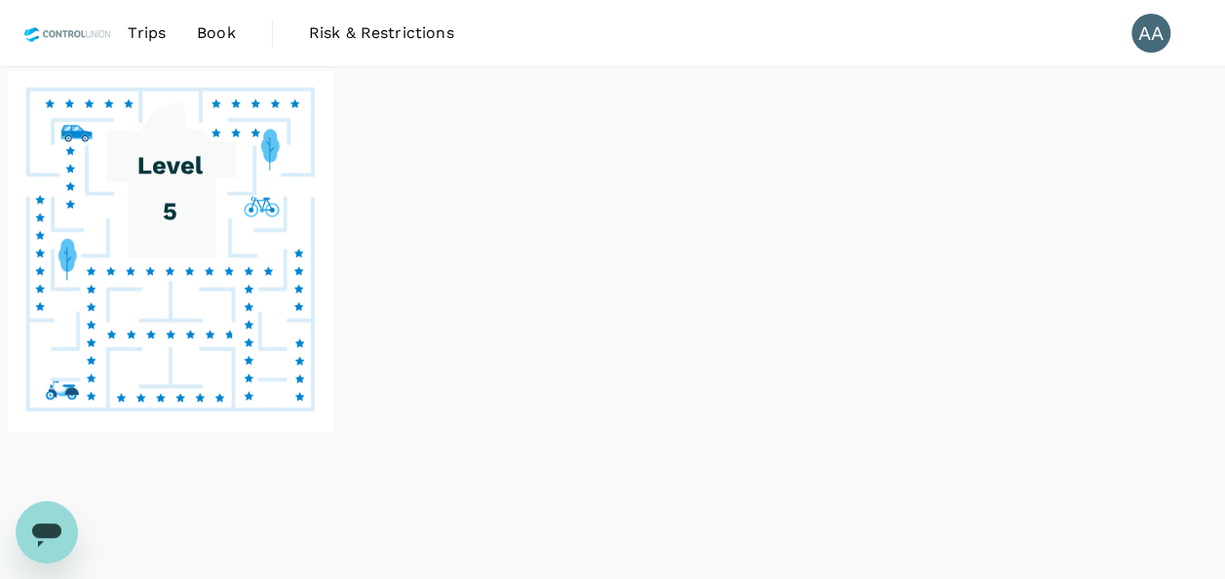
scroll to position [83, 0]
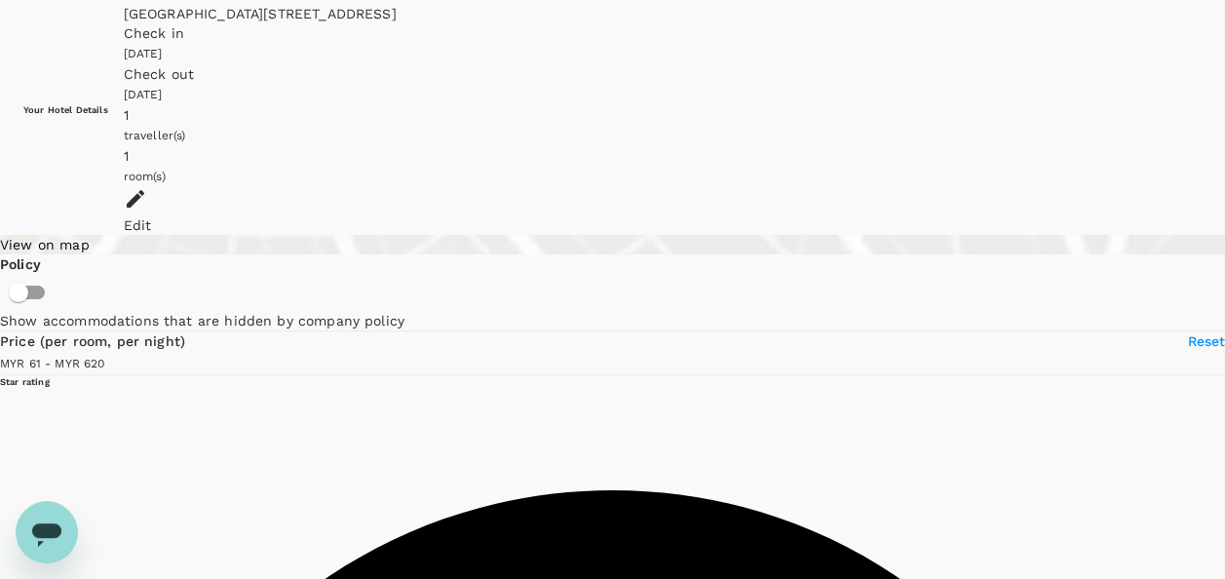
type input "619.45"
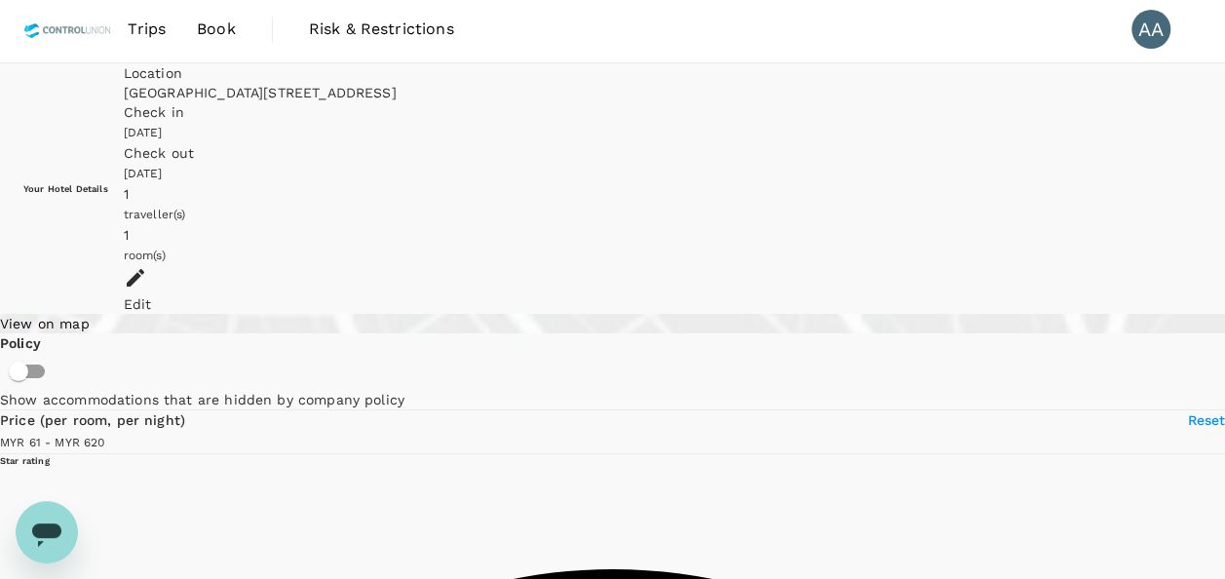
scroll to position [0, 0]
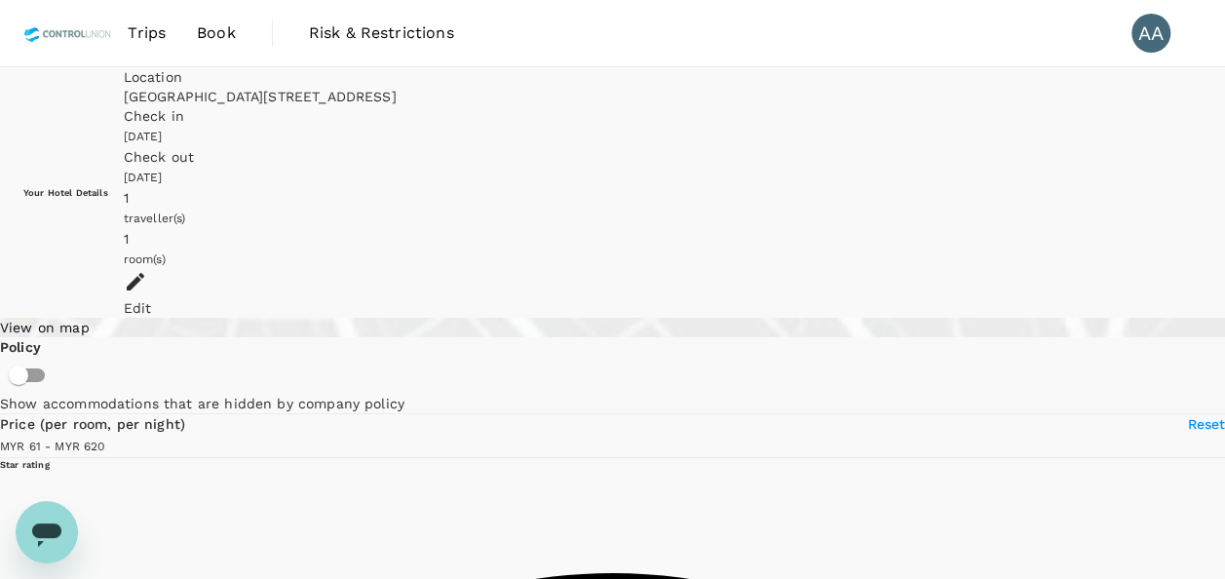
click at [222, 42] on span "Book" at bounding box center [216, 32] width 39 height 23
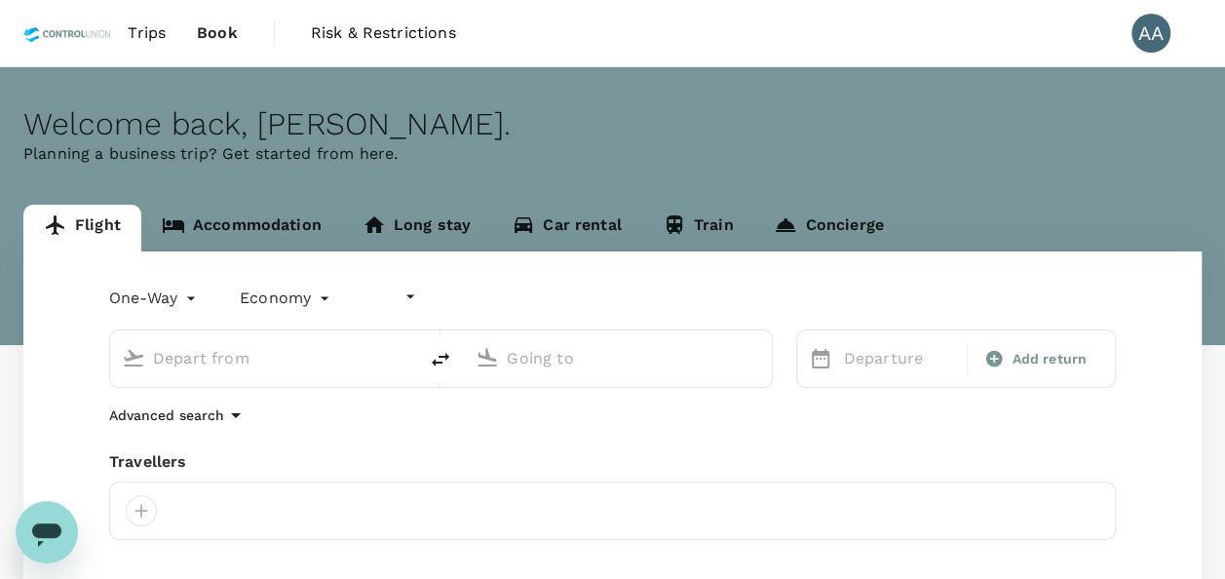
type input "undefined, undefined (any)"
type input "Lahad Datu Airport (LDU)"
type input "Kuala Lumpur, Malaysia (any)"
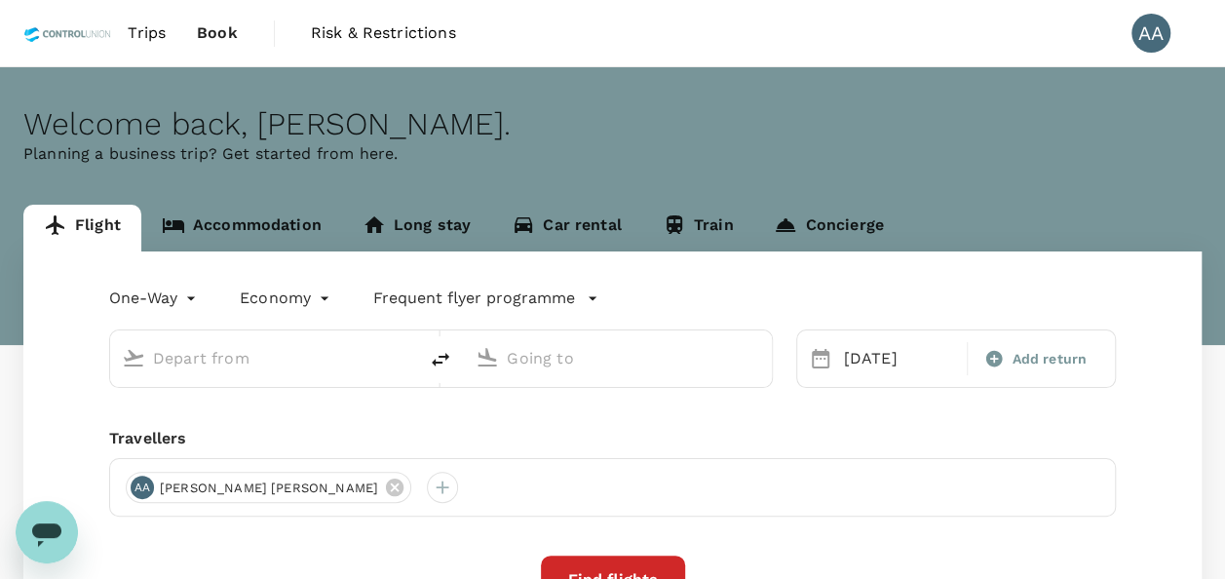
type input "Lahad Datu Airport (LDU)"
type input "Kuala Lumpur, Malaysia (any)"
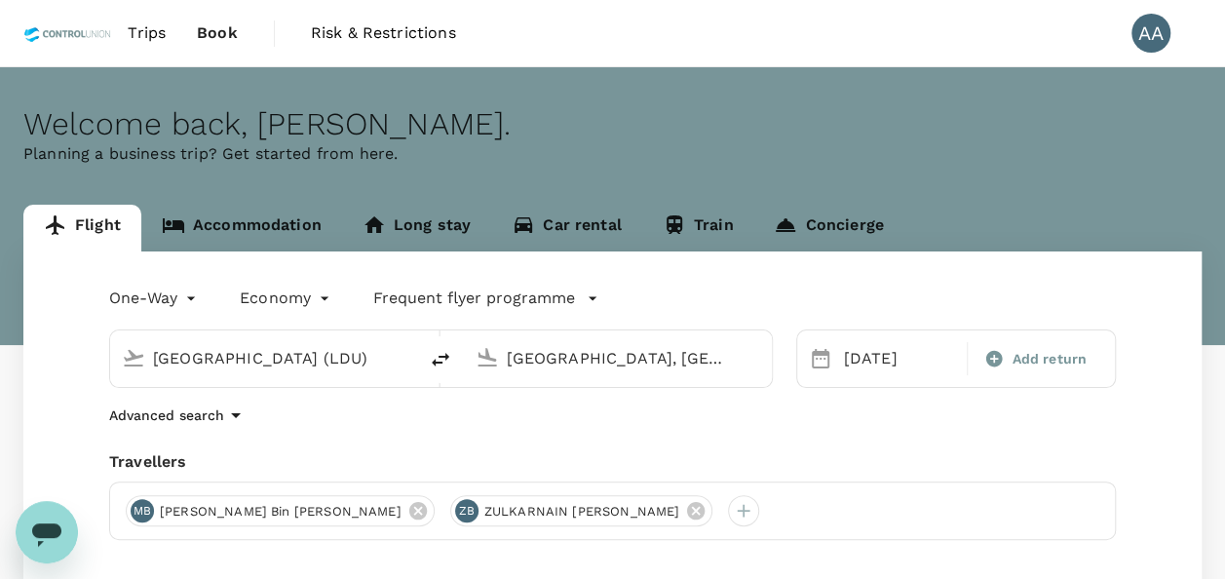
click at [160, 27] on span "Trips" at bounding box center [147, 32] width 38 height 23
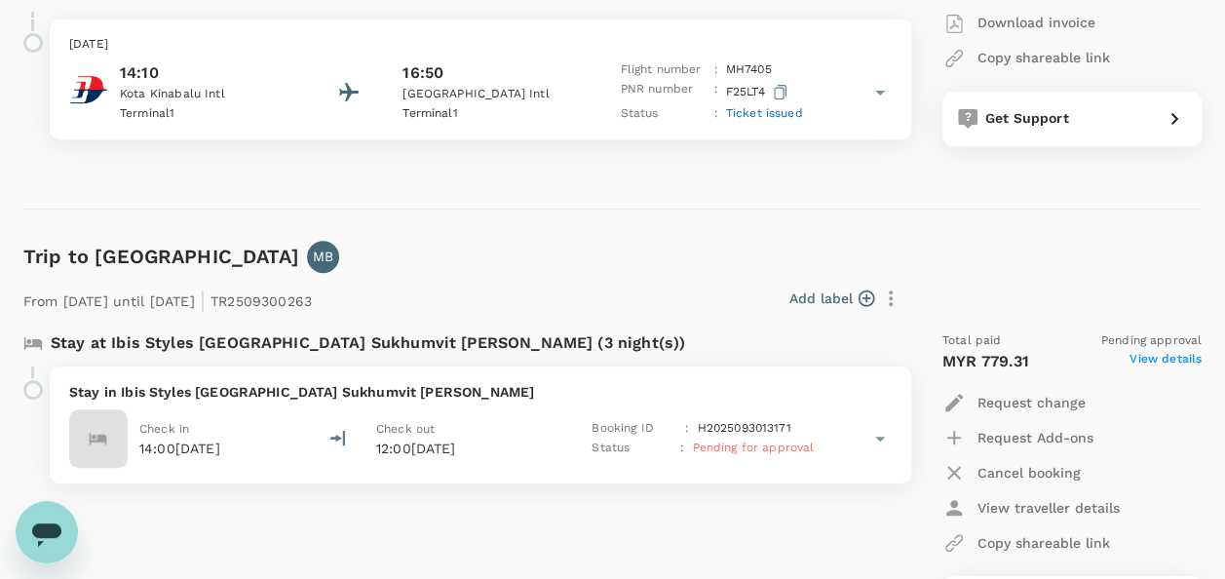
scroll to position [4094, 0]
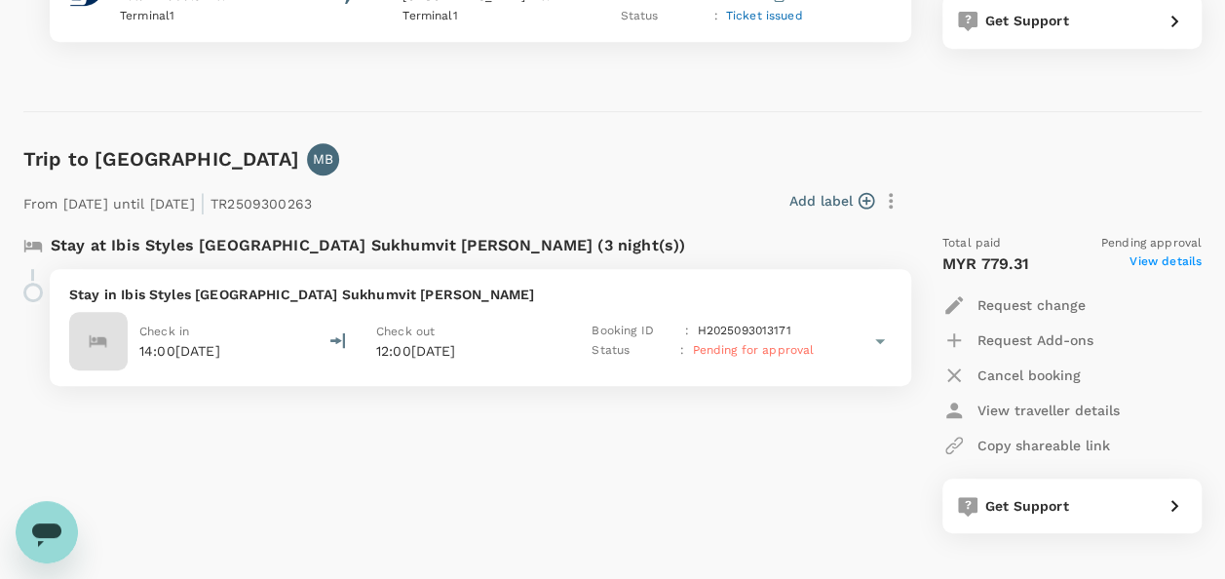
click at [1153, 259] on span "View details" at bounding box center [1166, 263] width 72 height 23
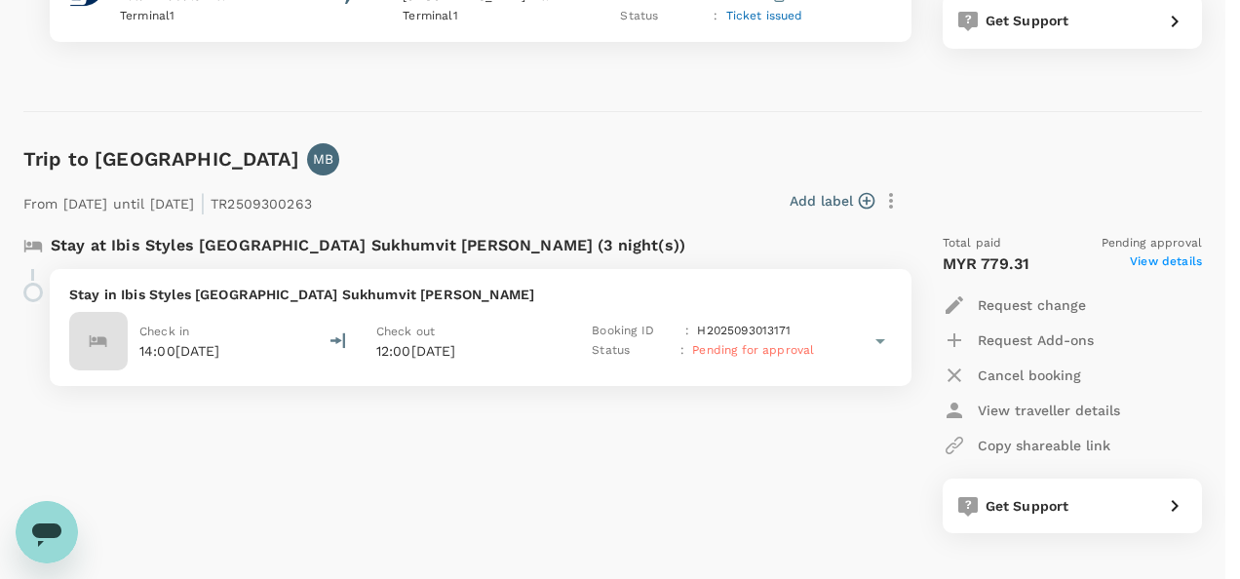
drag, startPoint x: 693, startPoint y: 302, endPoint x: 743, endPoint y: 415, distance: 123.5
copy p "Auditor : Fitri Zakaria Program : GSTC Destination Training Date : 23-24 Octobe…"
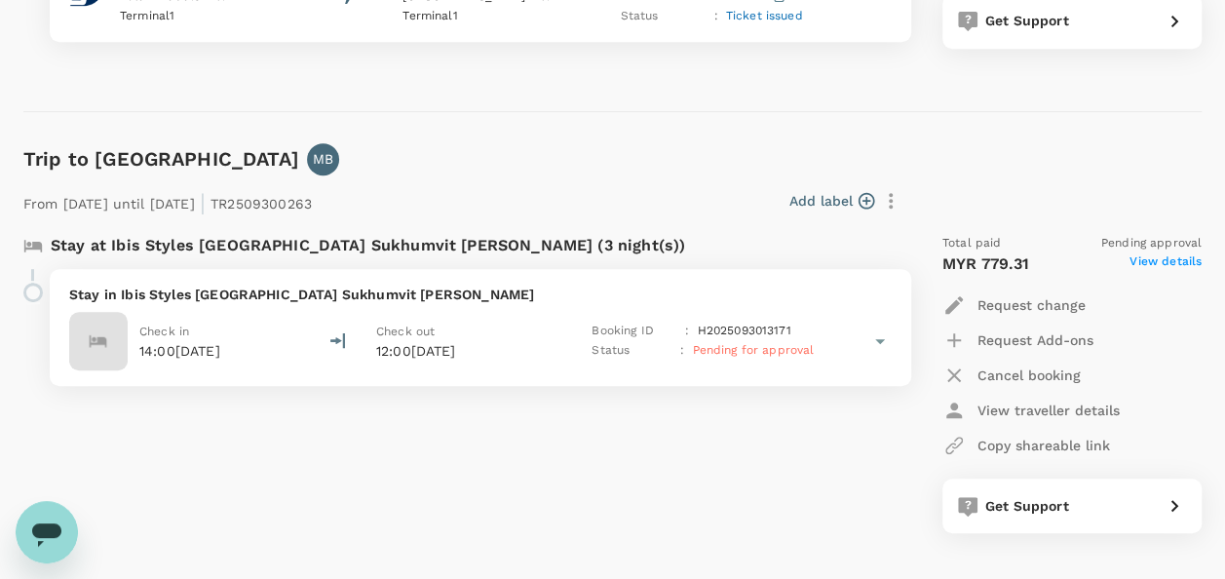
click at [1046, 372] on p "Cancel booking" at bounding box center [1029, 375] width 103 height 19
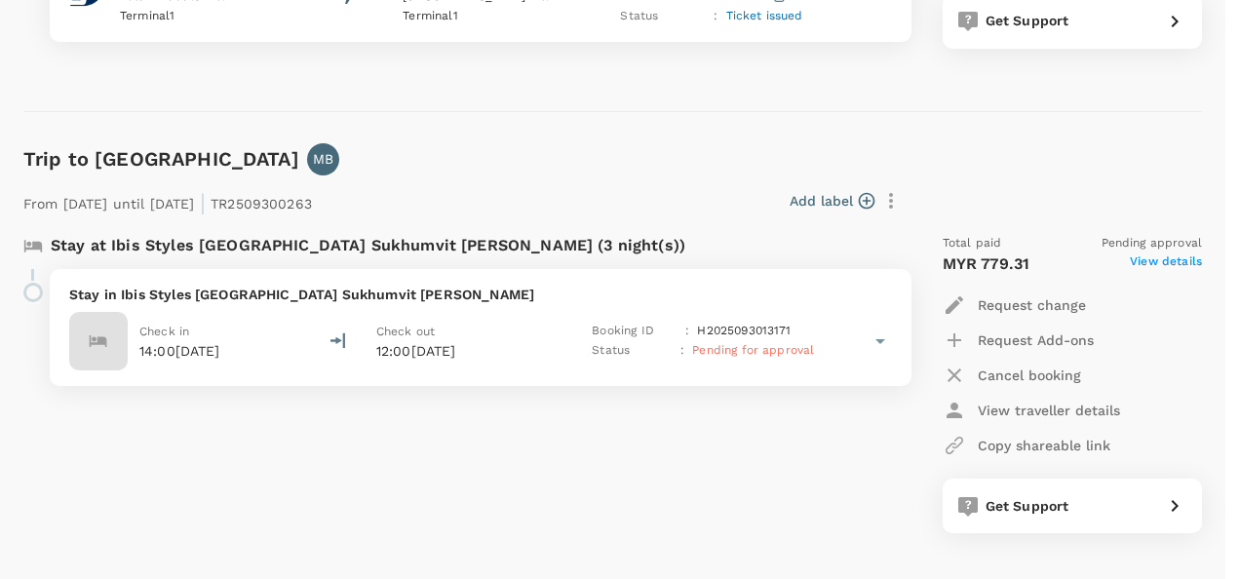
type textarea "Need the room without breakfast and i already re-book the hotel without breakfa…"
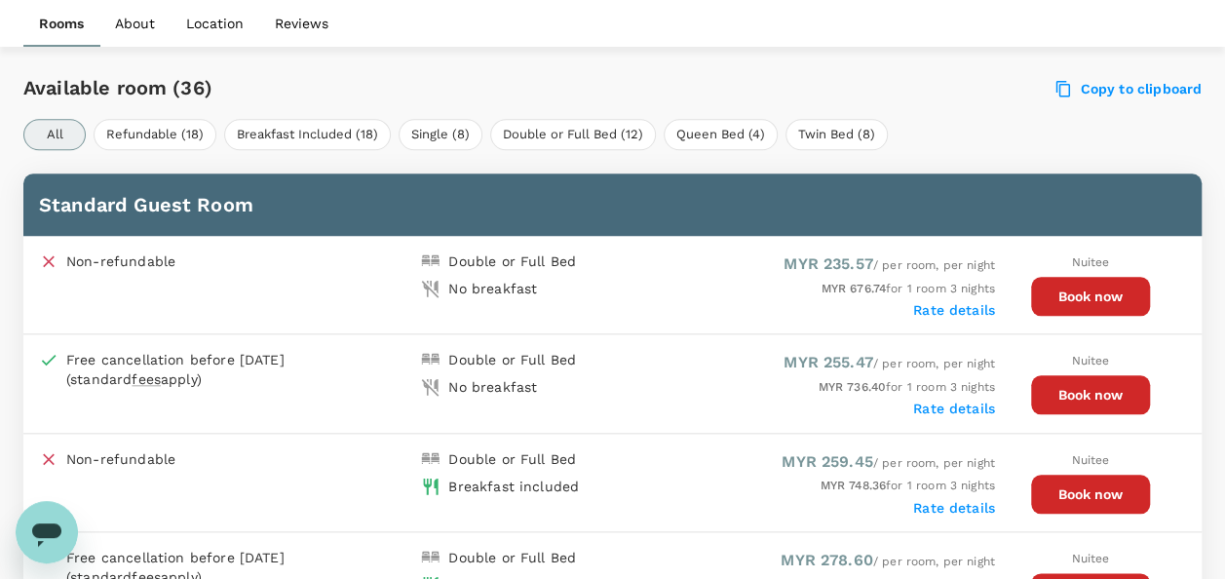
scroll to position [870, 0]
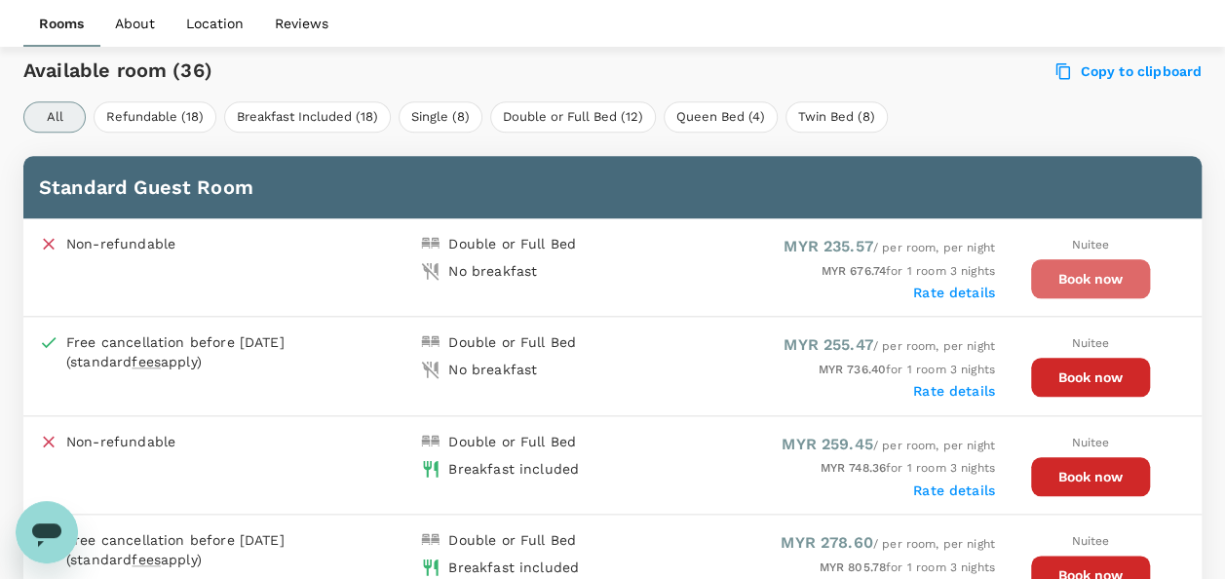
click at [1050, 286] on button "Book now" at bounding box center [1090, 278] width 119 height 39
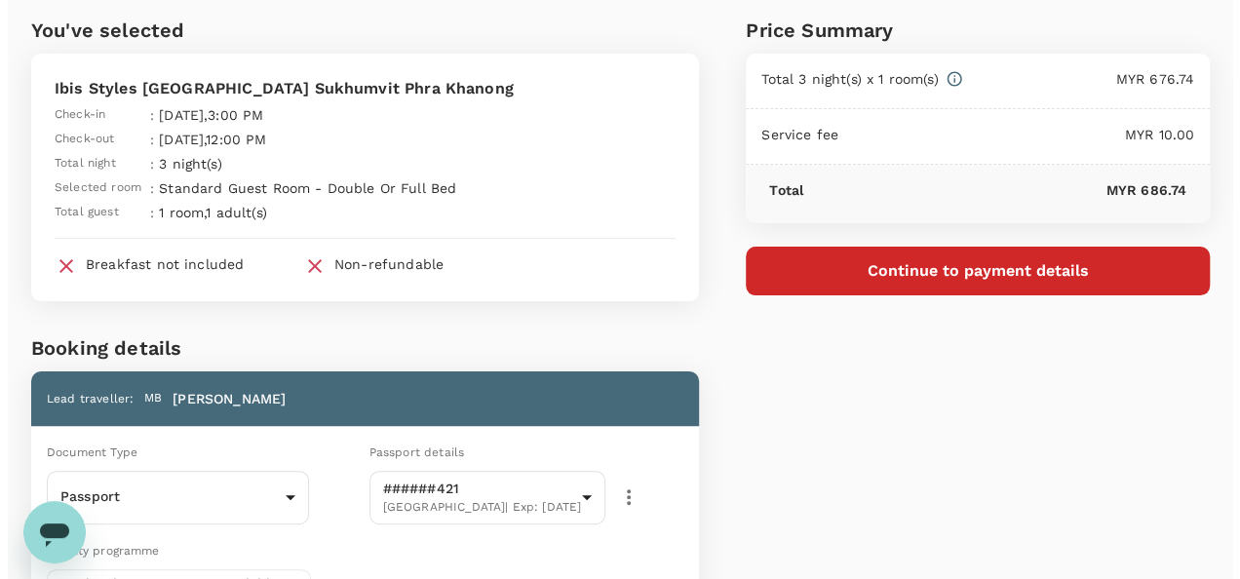
scroll to position [195, 0]
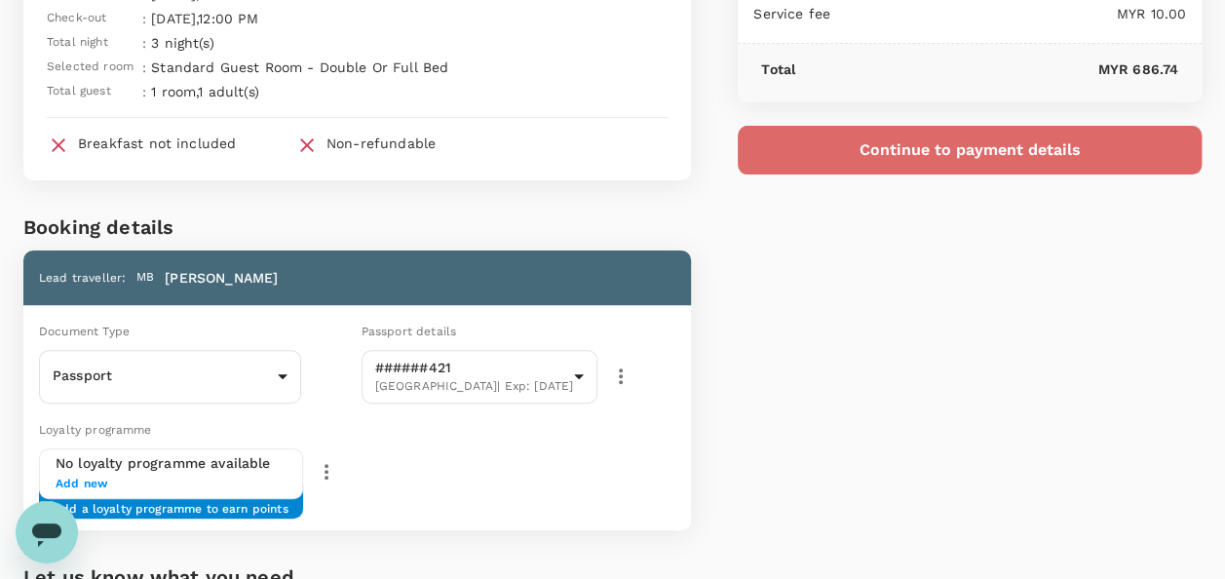
click at [810, 148] on button "Continue to payment details" at bounding box center [970, 150] width 464 height 49
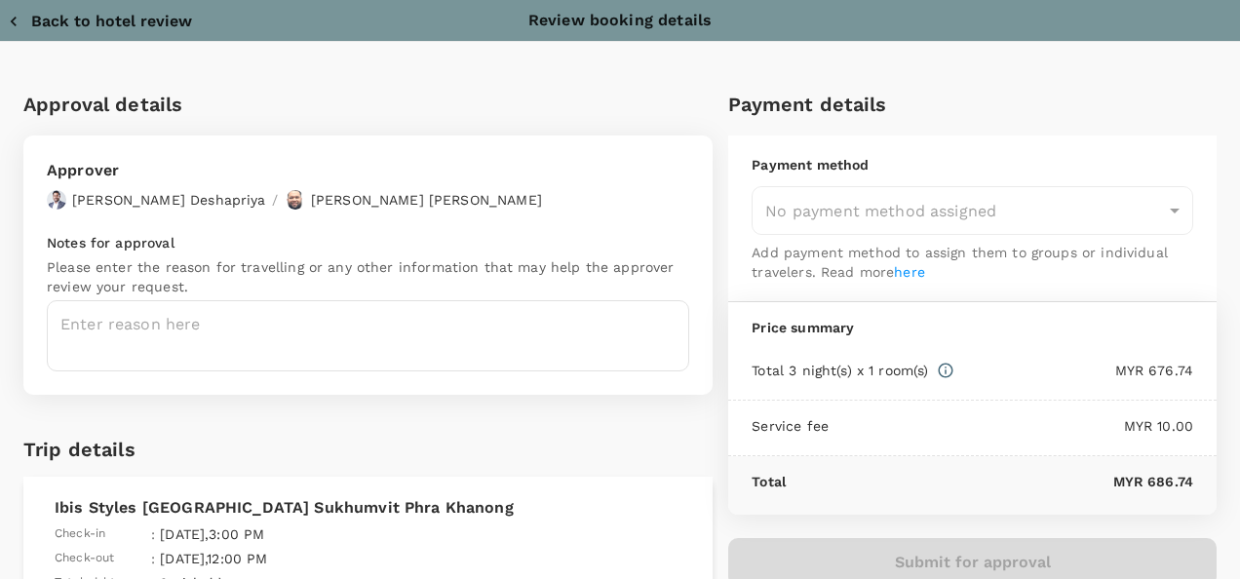
type input "9e254831-a140-43d4-90d9-f4bdc71b84d3"
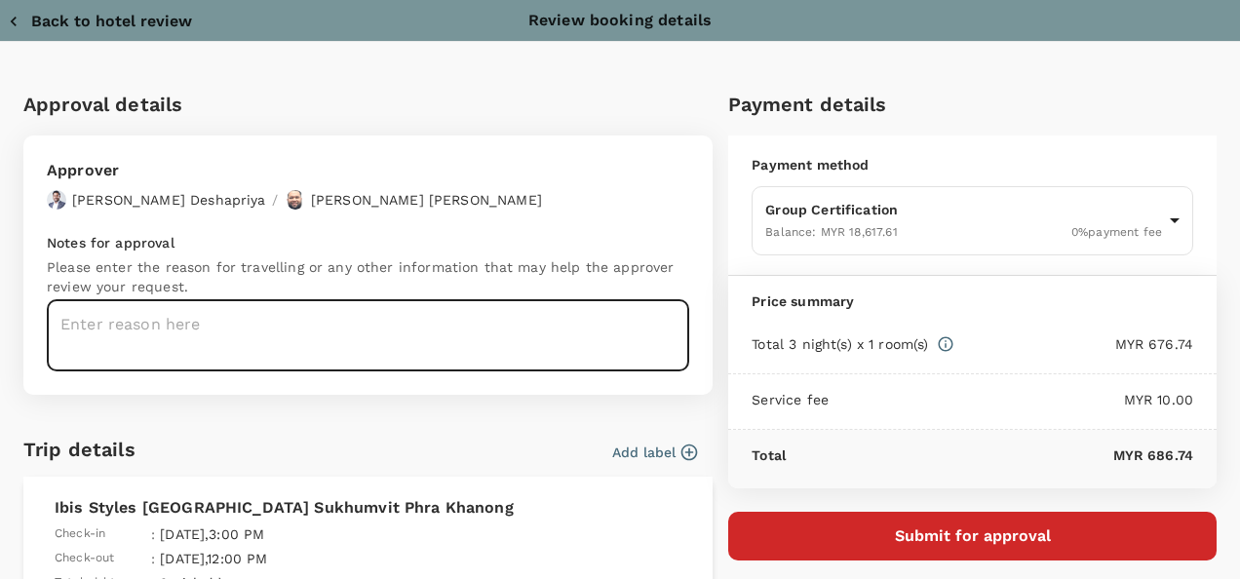
click at [267, 324] on textarea at bounding box center [368, 335] width 642 height 71
paste textarea "Auditor : Fitri Zakaria Program : GSTC Destination Training Date : [DATE]-[DATE…"
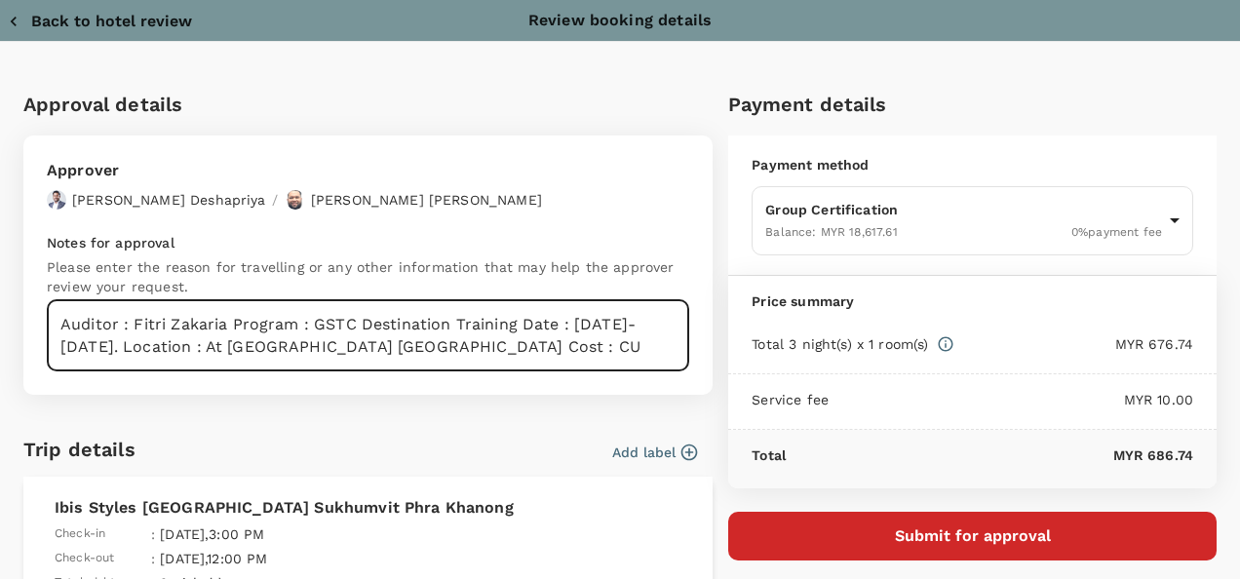
scroll to position [97, 0]
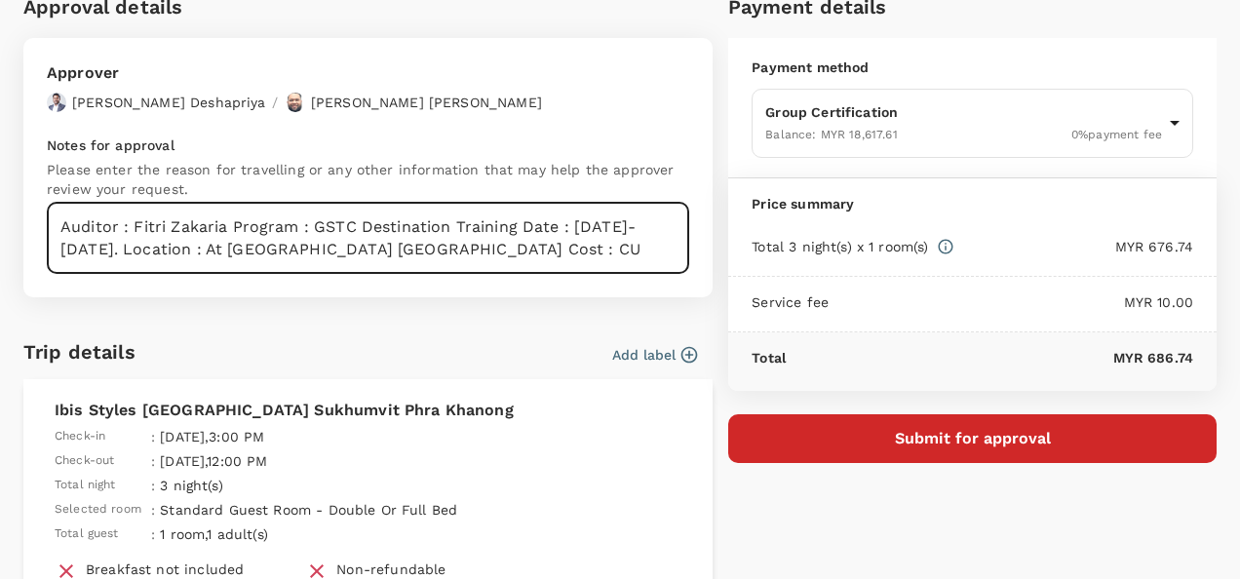
type textarea "Auditor : Fitri Zakaria Program : GSTC Destination Training Date : [DATE]-[DATE…"
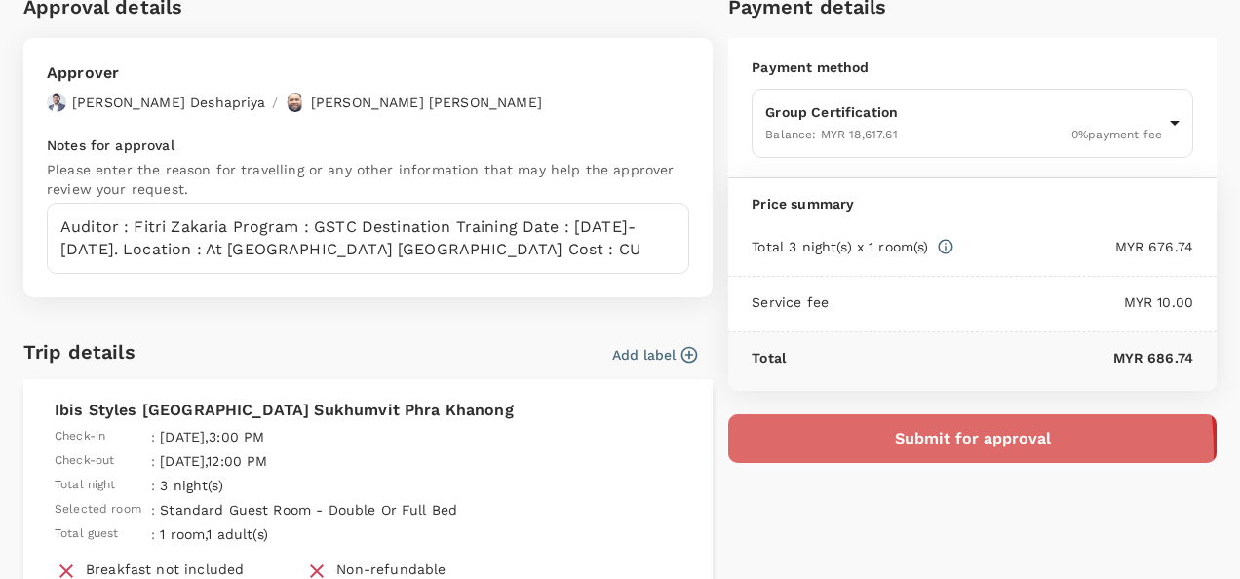
click at [906, 450] on button "Submit for approval" at bounding box center [972, 438] width 488 height 49
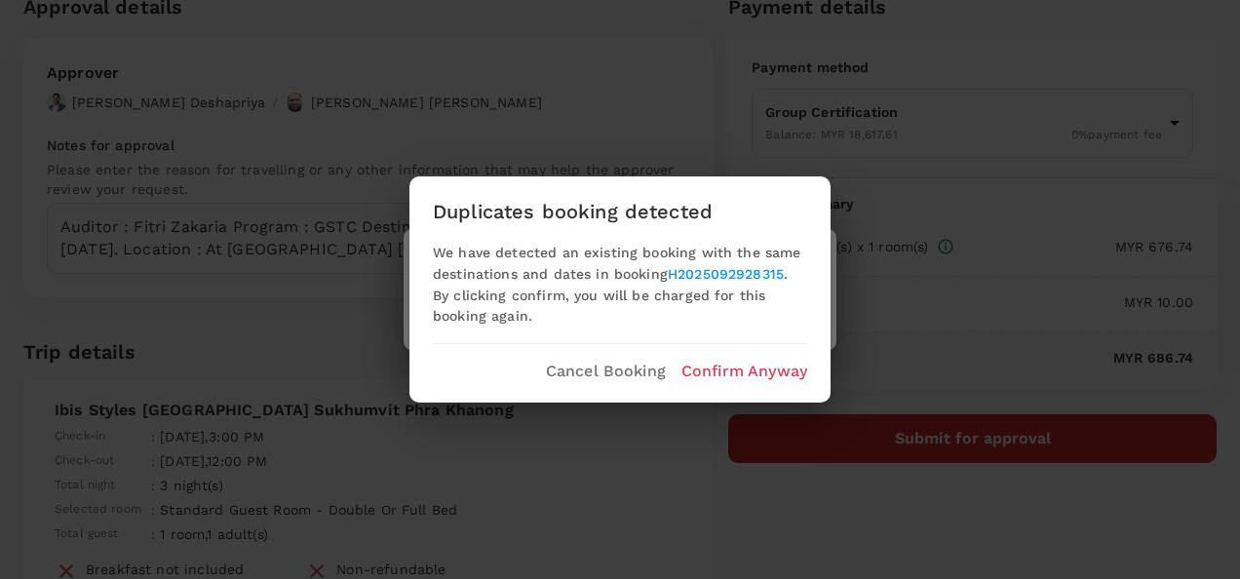
click at [760, 365] on p "Confirm Anyway" at bounding box center [744, 371] width 126 height 23
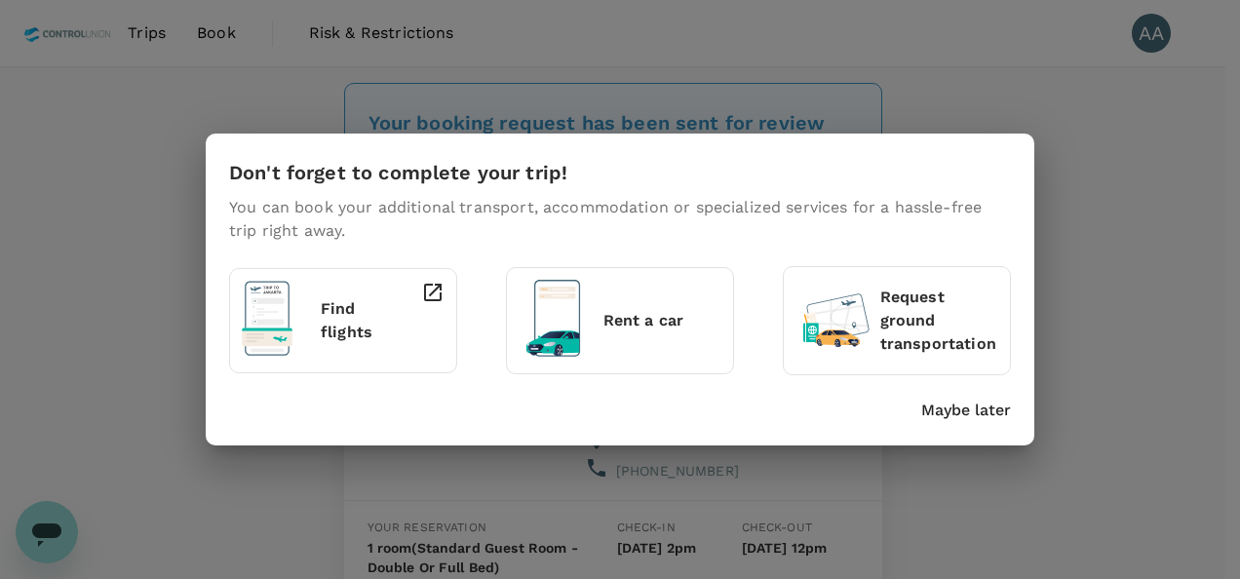
click at [963, 407] on p "Maybe later" at bounding box center [966, 410] width 90 height 23
